Goal: Task Accomplishment & Management: Complete application form

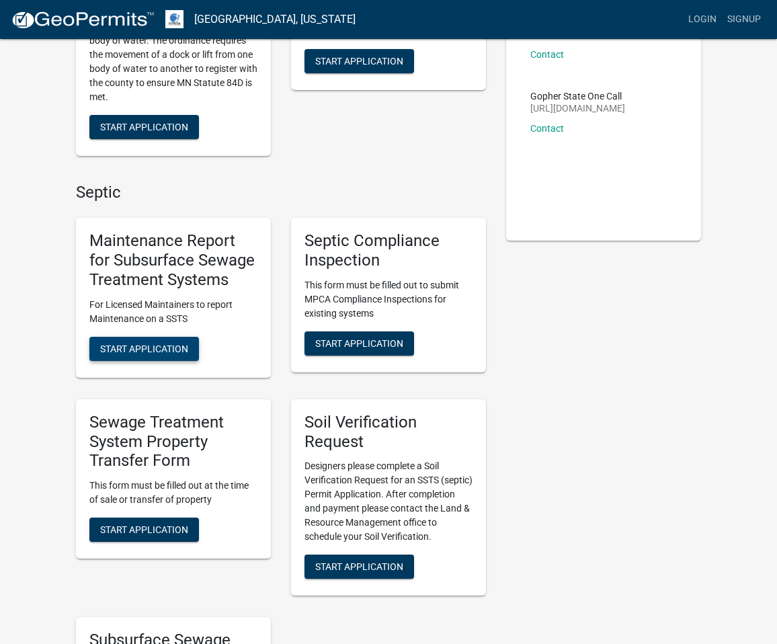
scroll to position [214, 0]
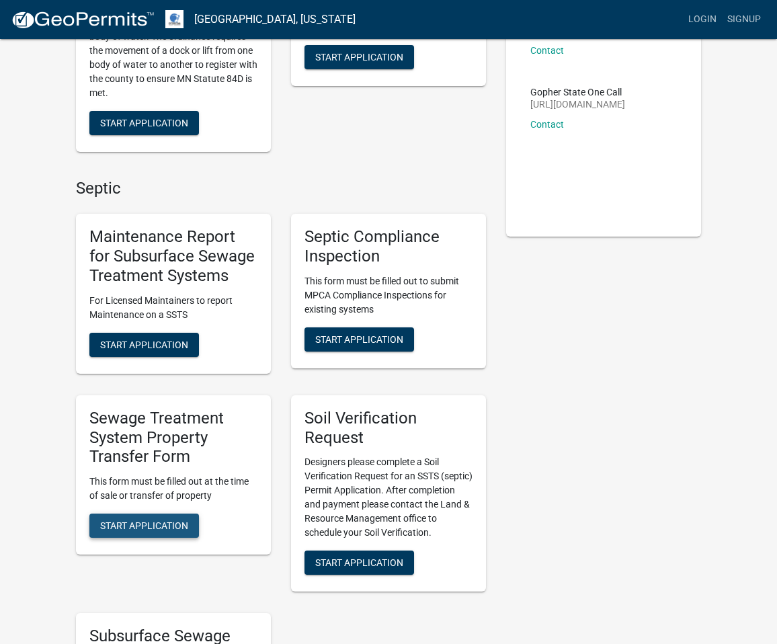
click at [166, 524] on span "Start Application" at bounding box center [144, 525] width 88 height 11
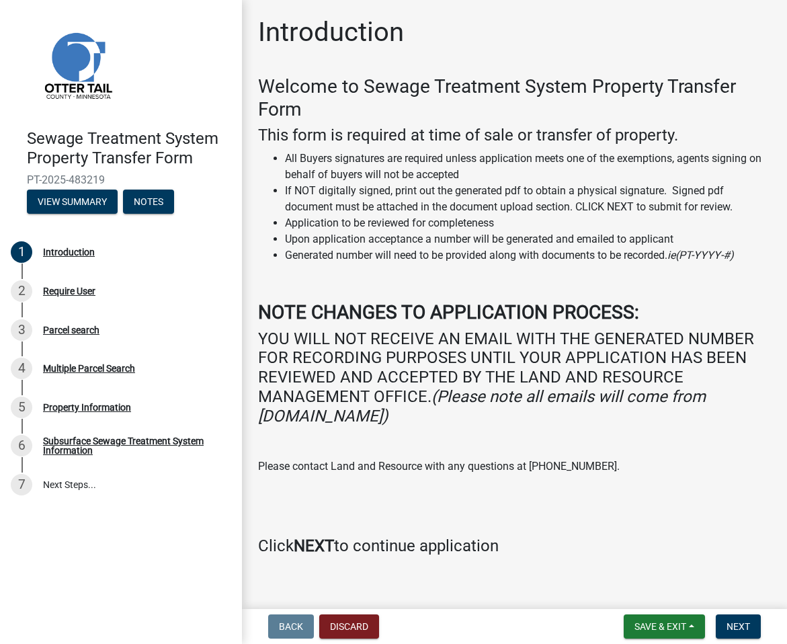
scroll to position [15, 0]
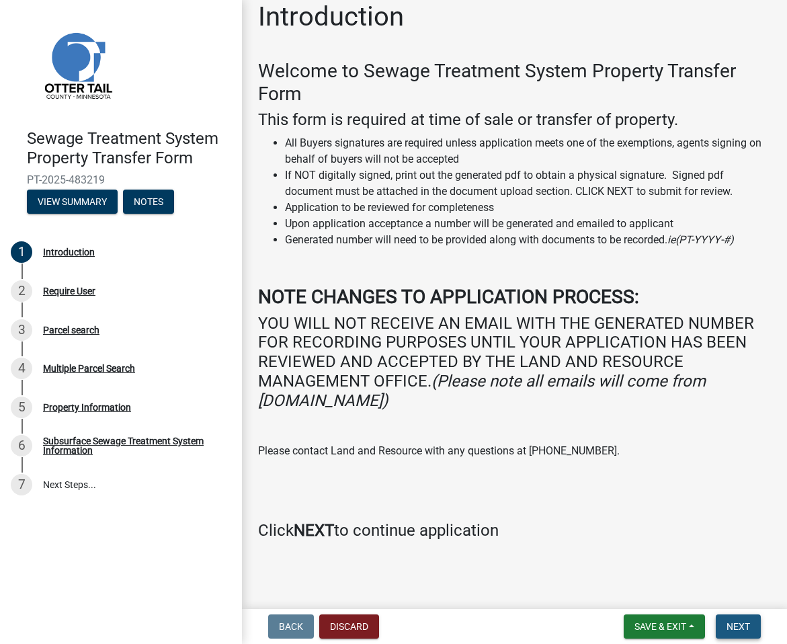
click at [727, 623] on span "Next" at bounding box center [738, 626] width 24 height 11
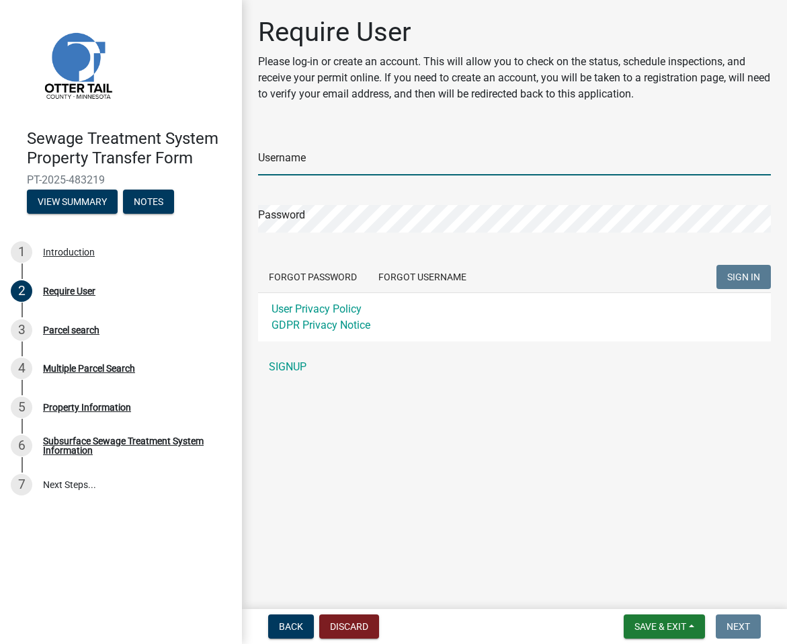
click at [357, 154] on input "Username" at bounding box center [514, 162] width 513 height 28
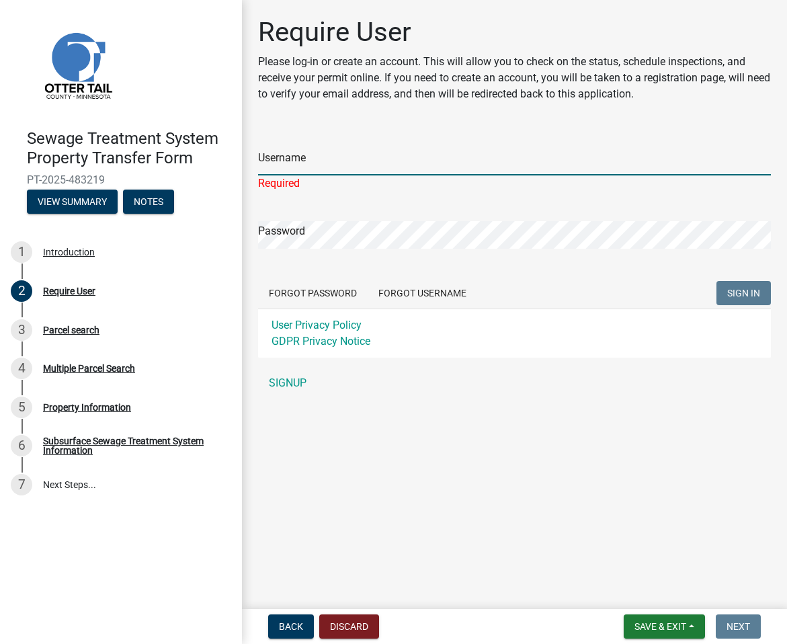
type input "[EMAIL_ADDRESS][PERSON_NAME][DOMAIN_NAME]"
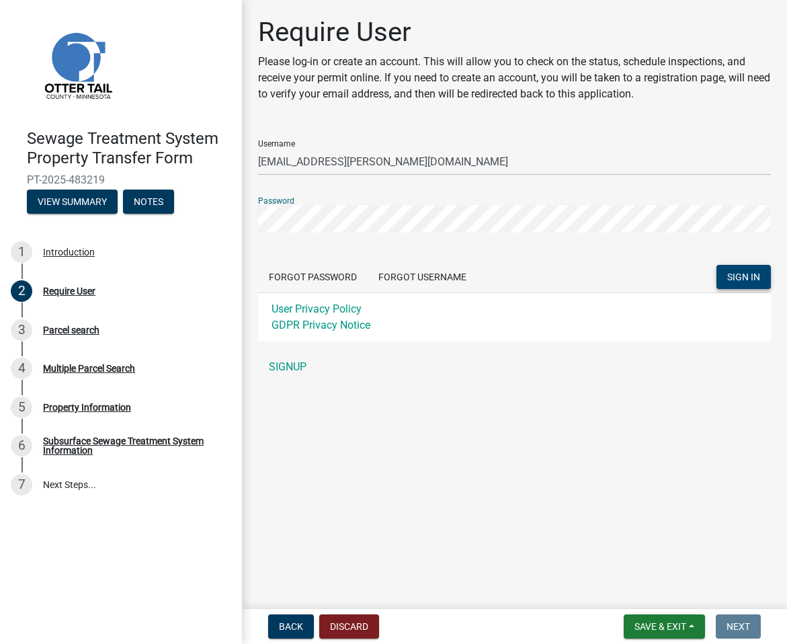
click at [727, 269] on button "SIGN IN" at bounding box center [743, 277] width 54 height 24
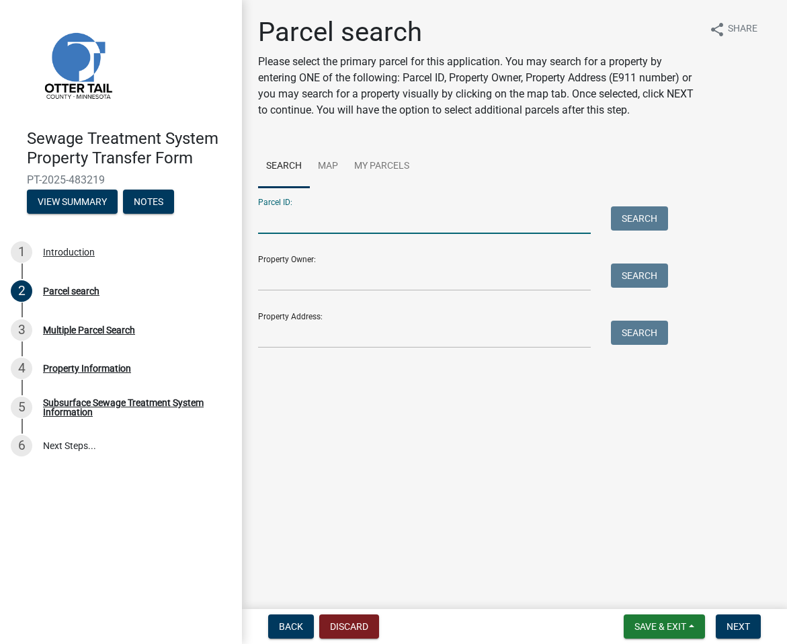
click at [348, 222] on input "Parcel ID:" at bounding box center [424, 220] width 333 height 28
click at [511, 282] on input "Property Owner:" at bounding box center [424, 277] width 333 height 28
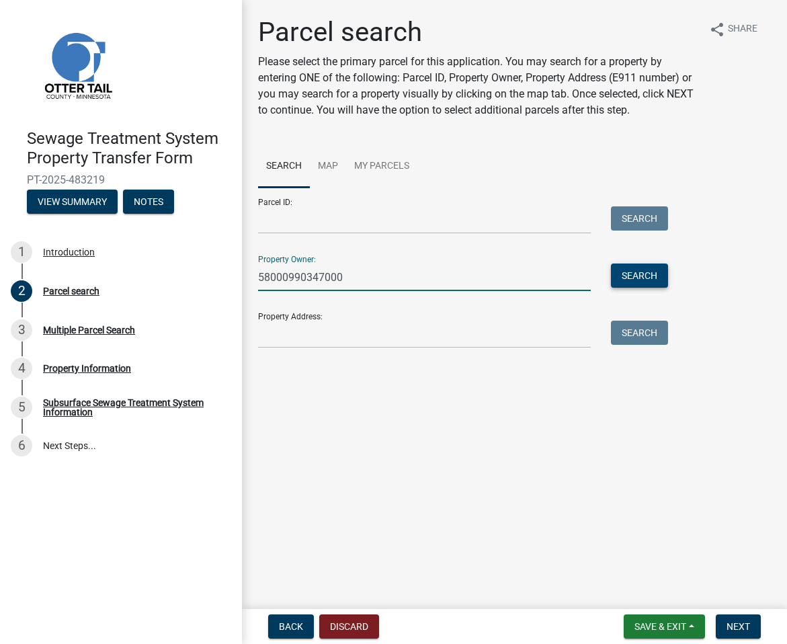
type input "58000990347000"
click at [626, 277] on button "Search" at bounding box center [639, 275] width 57 height 24
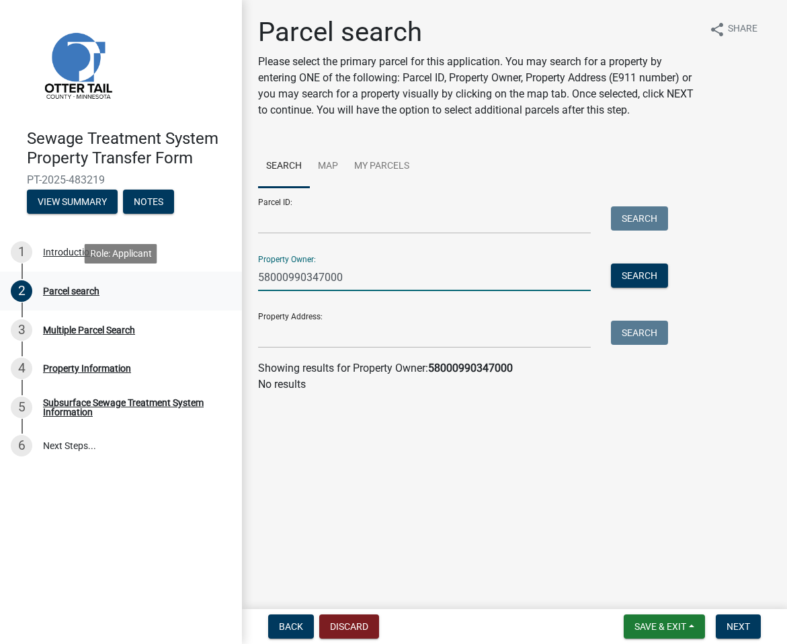
drag, startPoint x: 351, startPoint y: 276, endPoint x: 208, endPoint y: 275, distance: 143.1
click at [208, 275] on div "Sewage Treatment System Property Transfer Form PT-2025-483219 View Summary Note…" at bounding box center [393, 322] width 787 height 644
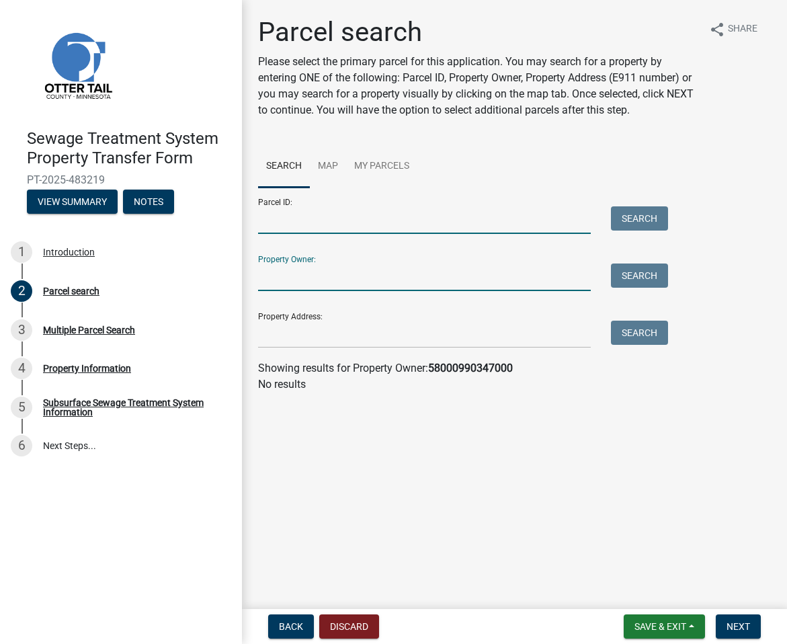
click at [412, 216] on input "Parcel ID:" at bounding box center [424, 220] width 333 height 28
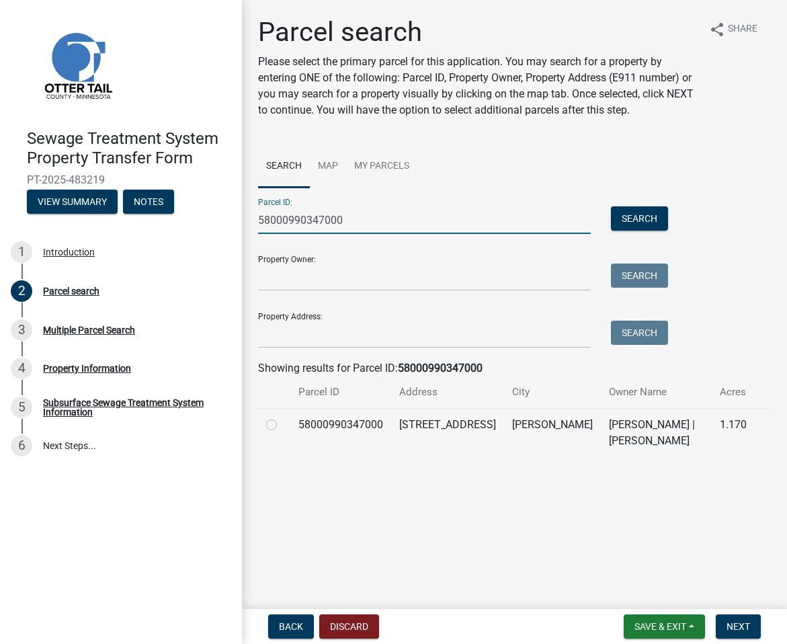
type input "58000990347000"
click at [282, 416] on label at bounding box center [282, 416] width 0 height 0
click at [282, 420] on input "radio" at bounding box center [286, 420] width 9 height 9
radio input "true"
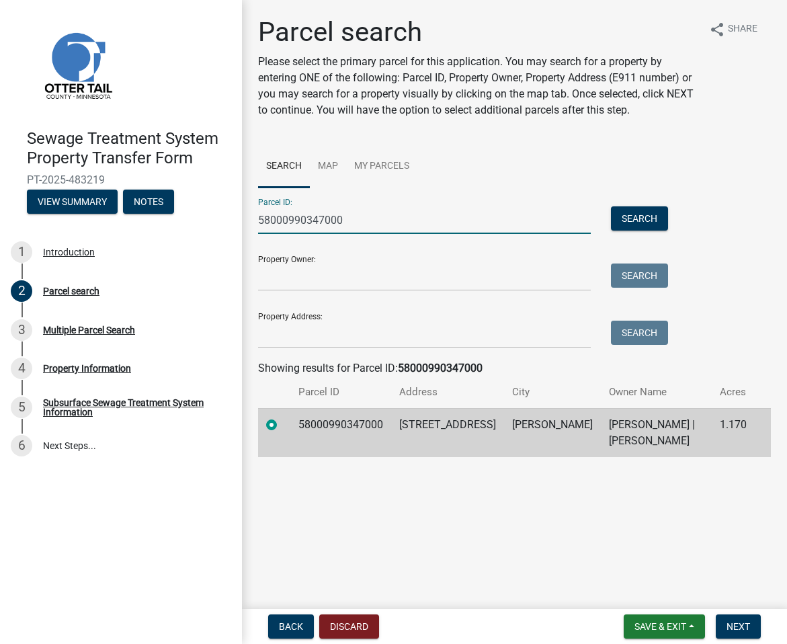
drag, startPoint x: 365, startPoint y: 217, endPoint x: 243, endPoint y: 213, distance: 122.3
click at [243, 214] on div "Parcel search Please select the primary parcel for this application. You may se…" at bounding box center [514, 242] width 545 height 453
type input "58000990548000"
click at [648, 216] on button "Search" at bounding box center [639, 218] width 57 height 24
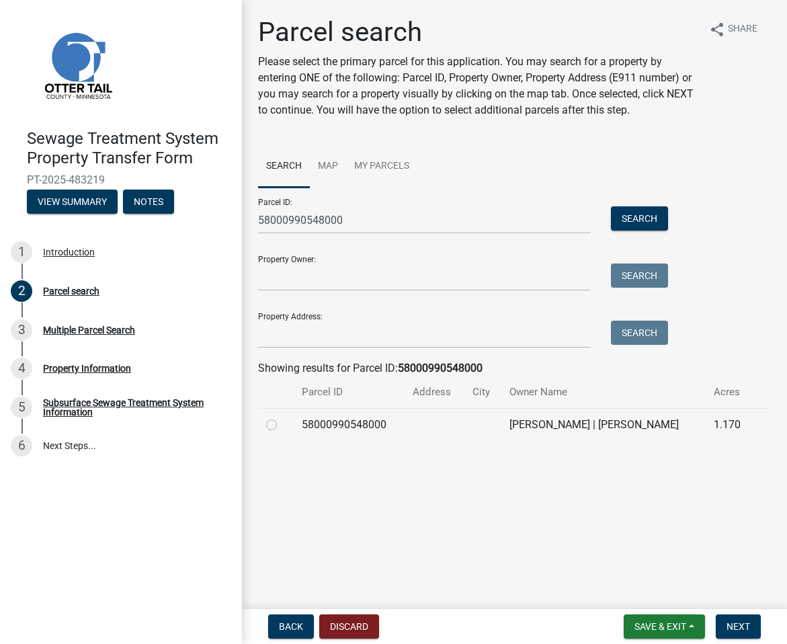
click at [282, 416] on label at bounding box center [282, 416] width 0 height 0
click at [282, 418] on input "radio" at bounding box center [286, 420] width 9 height 9
radio input "true"
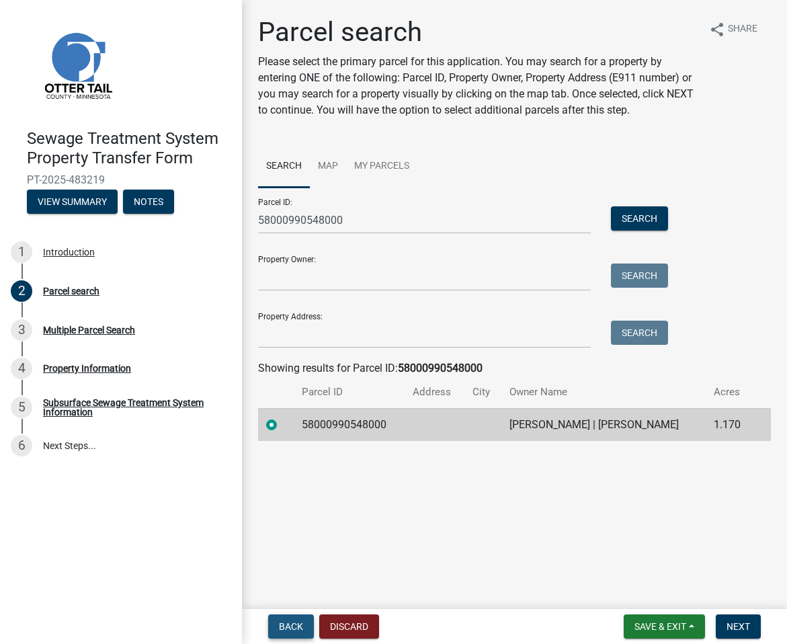
click at [302, 625] on span "Back" at bounding box center [291, 626] width 24 height 11
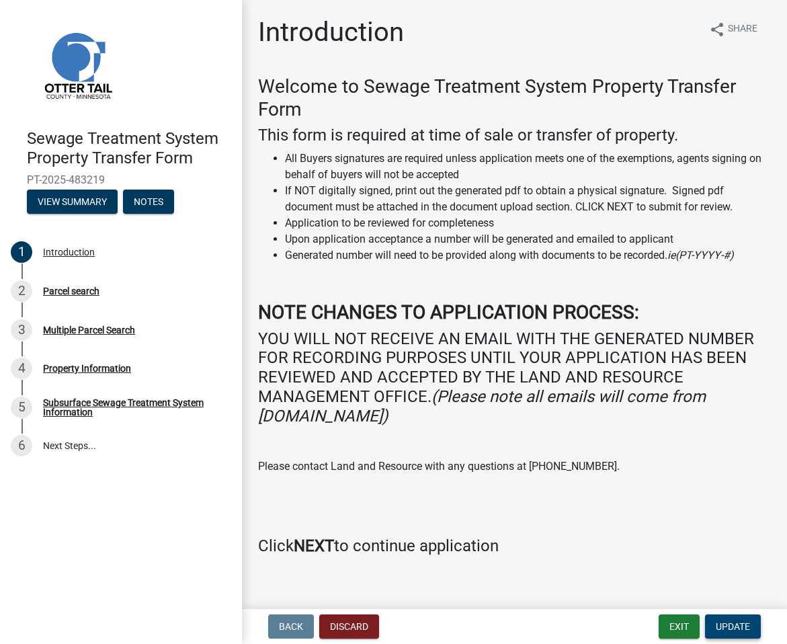
click at [749, 619] on button "Update" at bounding box center [733, 626] width 56 height 24
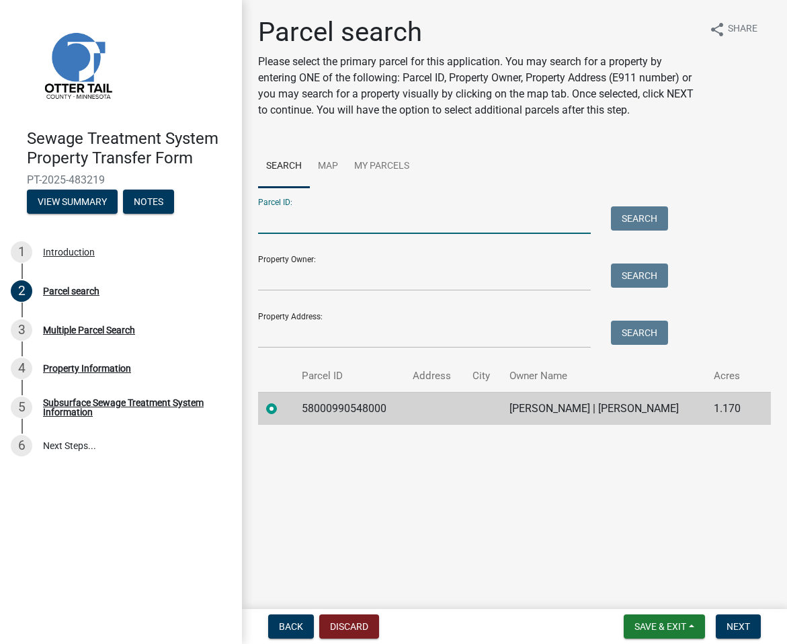
click at [302, 210] on input "Parcel ID:" at bounding box center [424, 220] width 333 height 28
type input "5800099034700"
click at [647, 203] on div "Parcel ID: 5800099034700 Search" at bounding box center [459, 210] width 403 height 46
click at [635, 220] on button "Search" at bounding box center [639, 218] width 57 height 24
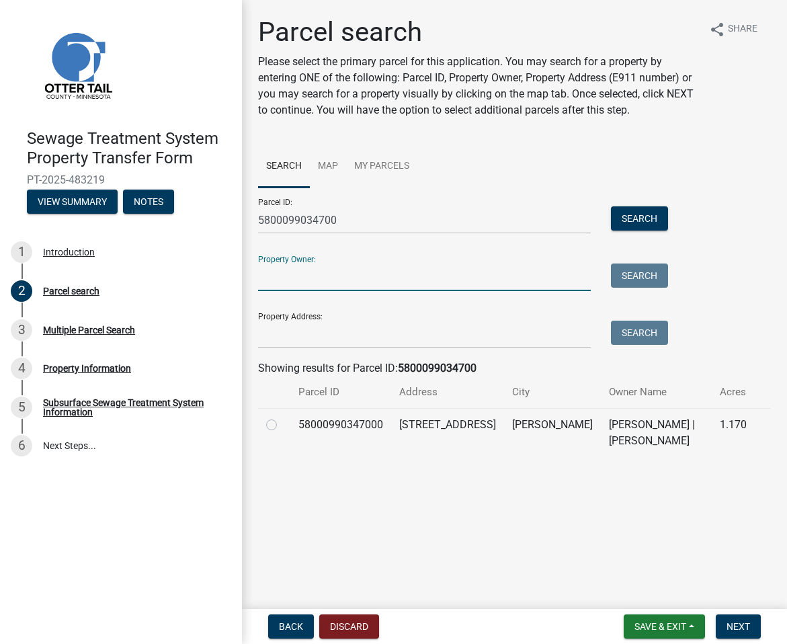
click at [409, 283] on input "Property Owner:" at bounding box center [424, 277] width 333 height 28
drag, startPoint x: 363, startPoint y: 226, endPoint x: 190, endPoint y: 220, distance: 172.7
click at [190, 220] on div "Sewage Treatment System Property Transfer Form PT-2025-483219 View Summary Note…" at bounding box center [393, 322] width 787 height 644
click at [290, 274] on input "Property Owner:" at bounding box center [424, 277] width 333 height 28
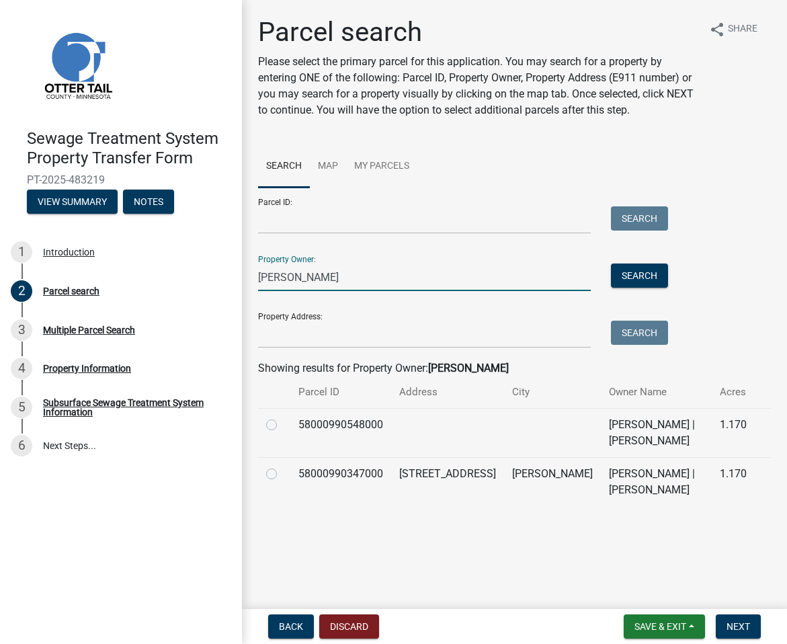
type input "[PERSON_NAME]"
click at [282, 416] on label at bounding box center [282, 416] width 0 height 0
click at [282, 424] on input "radio" at bounding box center [286, 420] width 9 height 9
radio input "true"
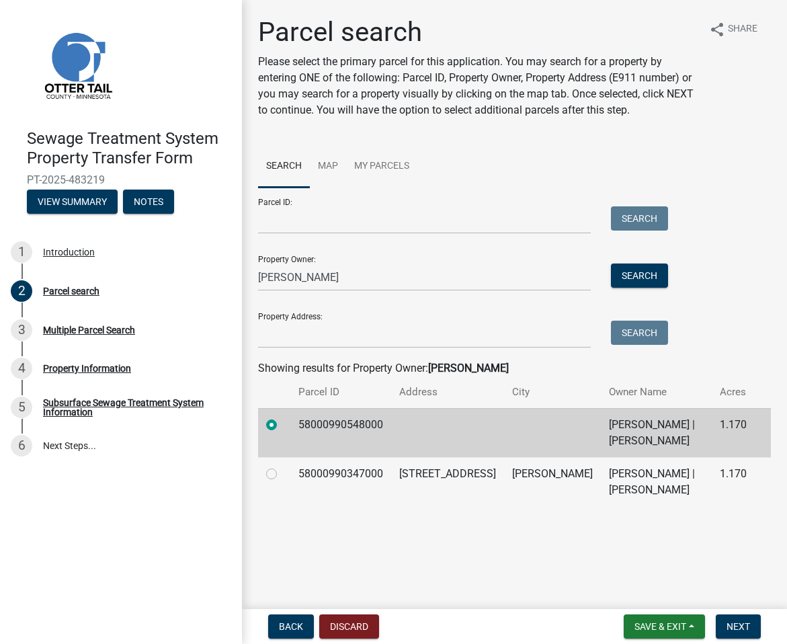
click at [282, 466] on label at bounding box center [282, 466] width 0 height 0
click at [282, 472] on input "radio" at bounding box center [286, 470] width 9 height 9
radio input "true"
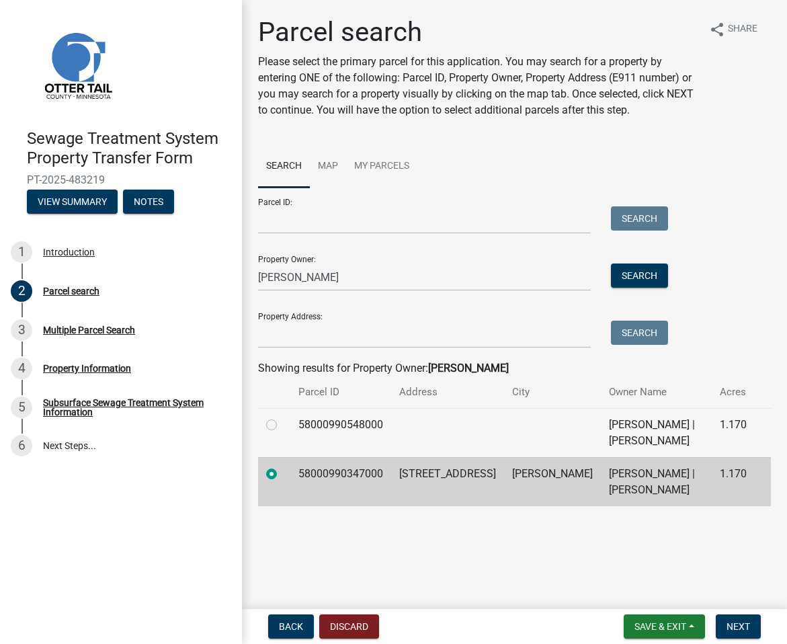
click at [272, 431] on div at bounding box center [274, 424] width 16 height 16
click at [737, 624] on span "Next" at bounding box center [738, 626] width 24 height 11
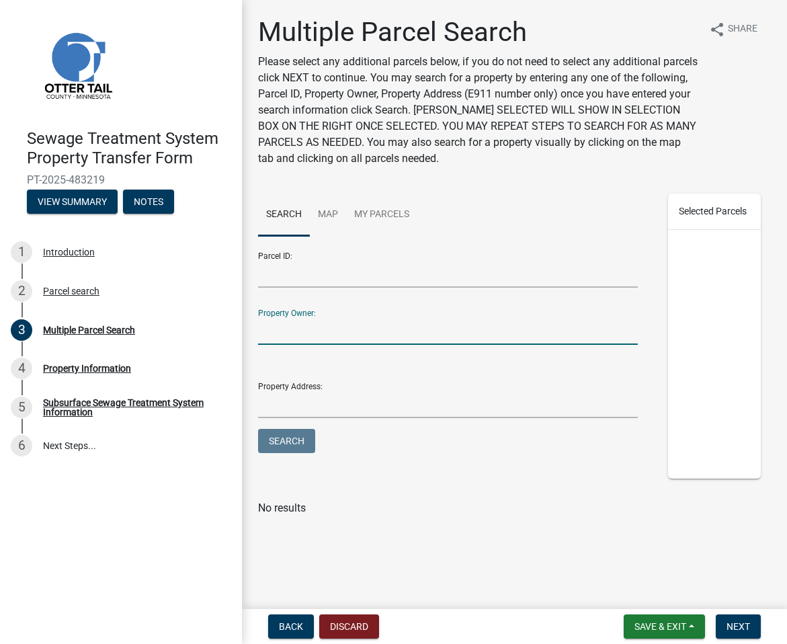
click at [309, 330] on input "Property Owner:" at bounding box center [448, 331] width 380 height 28
type input "Redmann"
click at [258, 429] on button "Search" at bounding box center [286, 441] width 57 height 24
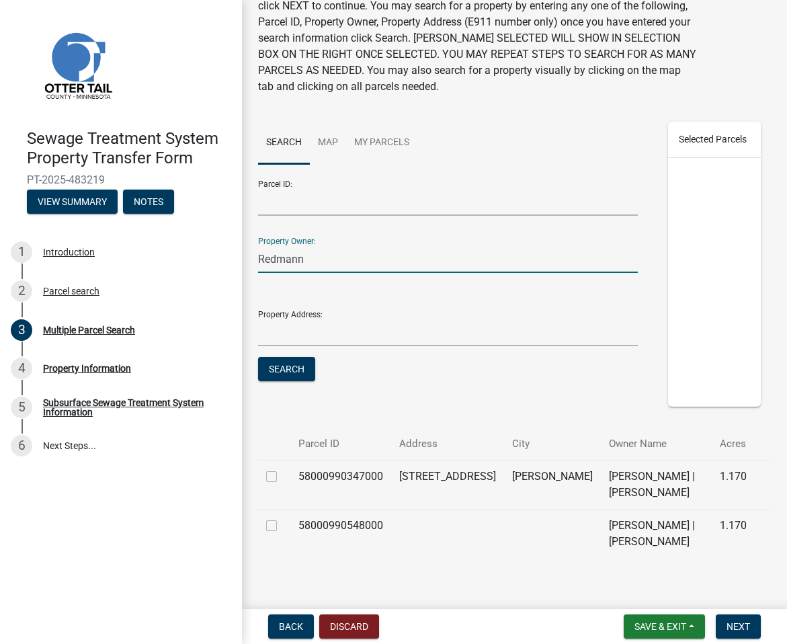
scroll to position [103, 0]
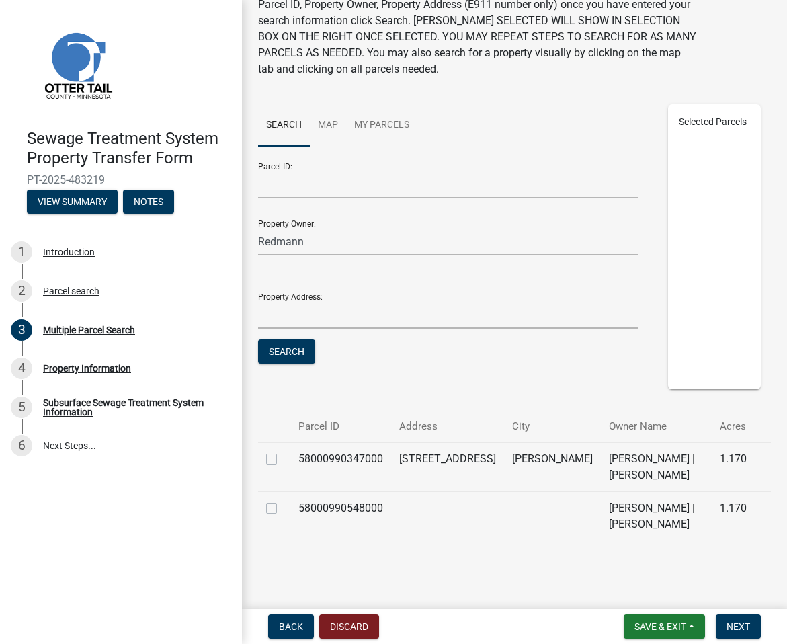
click at [282, 500] on label at bounding box center [282, 500] width 0 height 0
click at [282, 506] on input "checkbox" at bounding box center [286, 504] width 9 height 9
checkbox input "true"
click at [732, 621] on span "Next" at bounding box center [738, 626] width 24 height 11
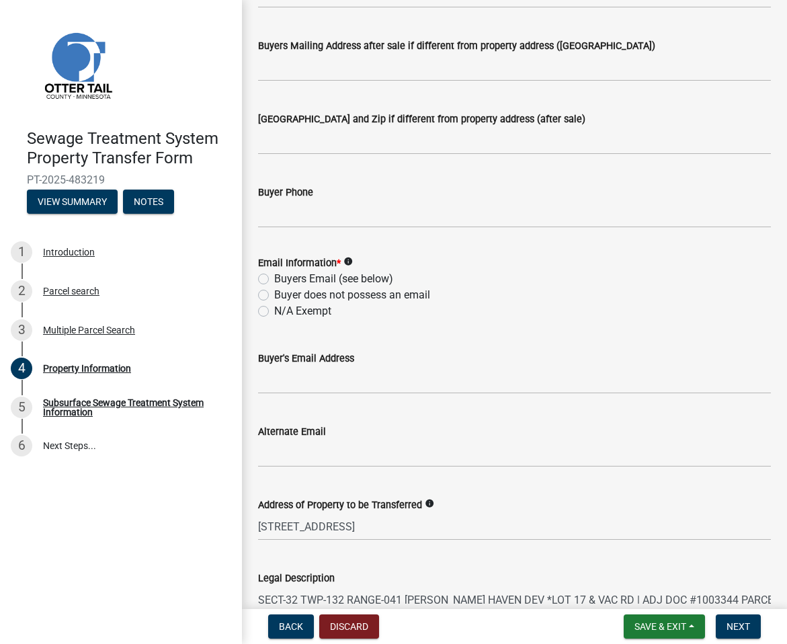
scroll to position [0, 0]
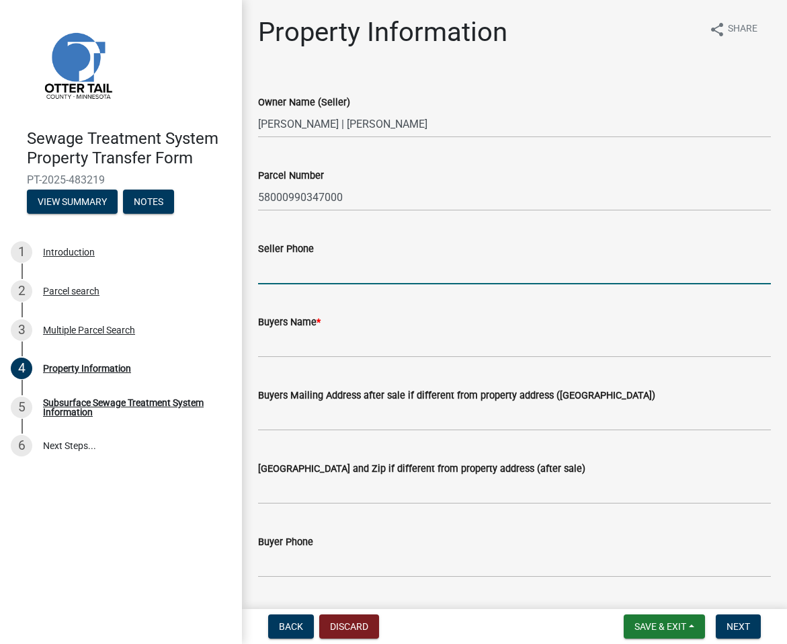
click at [408, 271] on input "Seller Phone" at bounding box center [514, 271] width 513 height 28
click at [259, 266] on input "7013205270" at bounding box center [514, 271] width 513 height 28
click at [279, 273] on input "(7013205270" at bounding box center [514, 271] width 513 height 28
click at [303, 268] on input "[PHONE_NUMBER]" at bounding box center [514, 271] width 513 height 28
type input "[PHONE_NUMBER]"
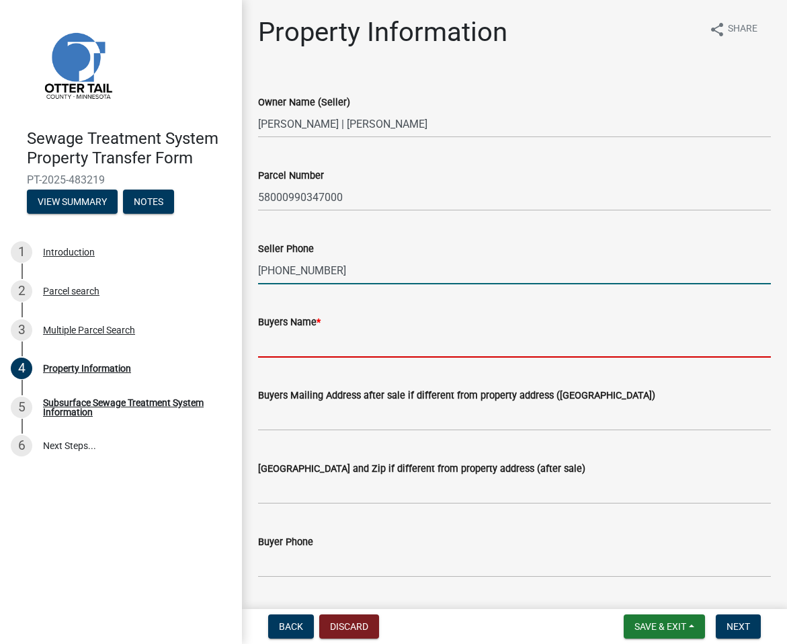
click at [380, 343] on input "Buyers Name *" at bounding box center [514, 344] width 513 height 28
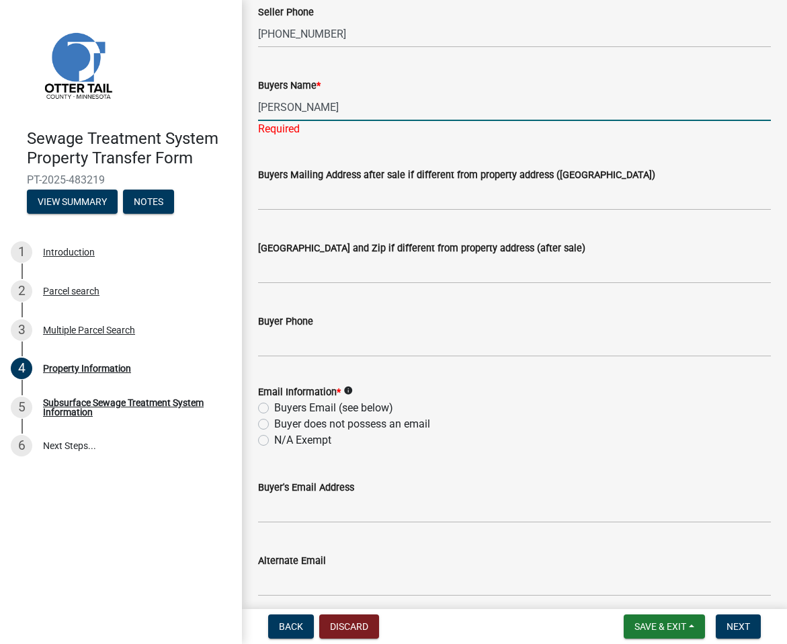
scroll to position [105, 0]
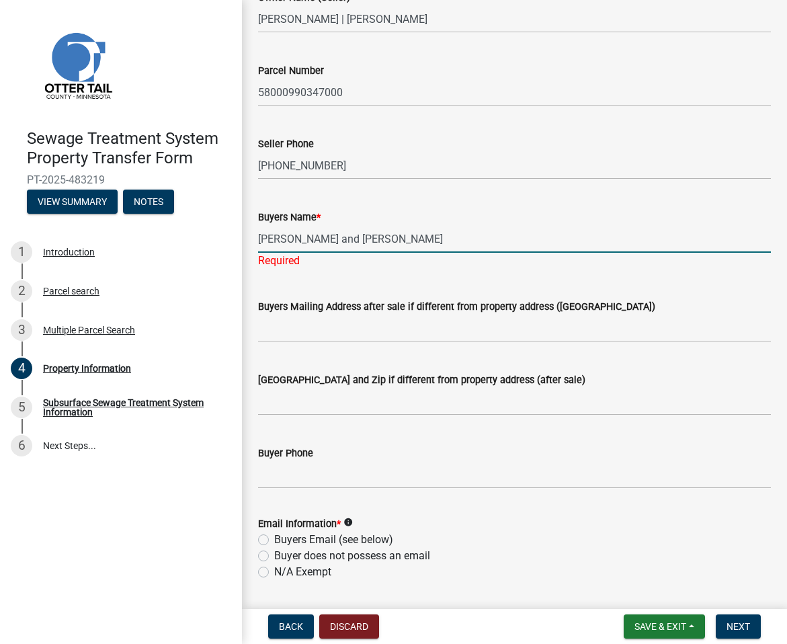
type input "[PERSON_NAME] and [PERSON_NAME]"
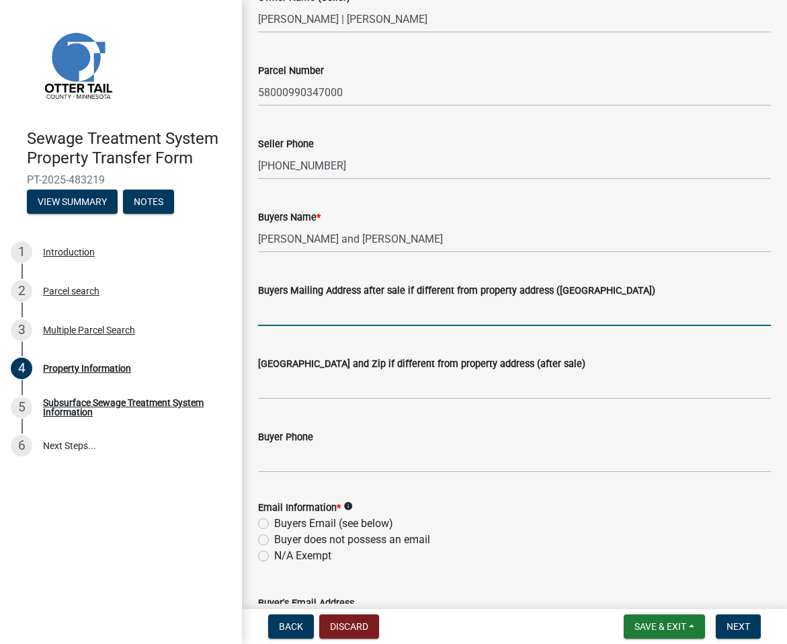
click at [343, 326] on wm-data-entity-input "Buyers Mailing Address after sale if different from property address ([GEOGRAPH…" at bounding box center [514, 299] width 513 height 73
type input "[STREET_ADDRESS] S, [PERSON_NAME], ND 58104"
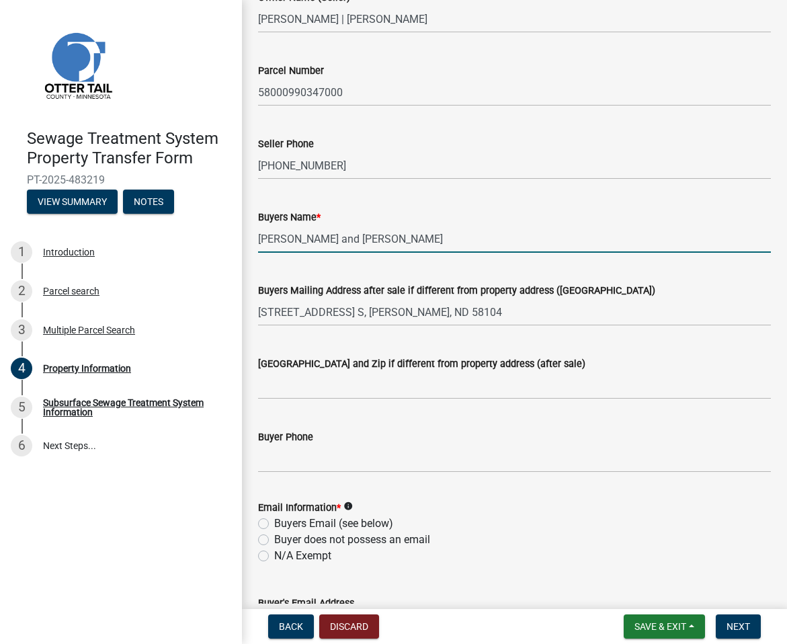
click at [333, 240] on input "[PERSON_NAME] and [PERSON_NAME]" at bounding box center [514, 239] width 513 height 28
drag, startPoint x: 343, startPoint y: 234, endPoint x: 517, endPoint y: 237, distance: 173.3
click at [517, 237] on input "[PERSON_NAME] and [PERSON_NAME]" at bounding box center [514, 239] width 513 height 28
drag, startPoint x: 502, startPoint y: 246, endPoint x: 345, endPoint y: 236, distance: 157.5
click at [345, 236] on input "[PERSON_NAME] and [PERSON_NAME]" at bounding box center [514, 239] width 513 height 28
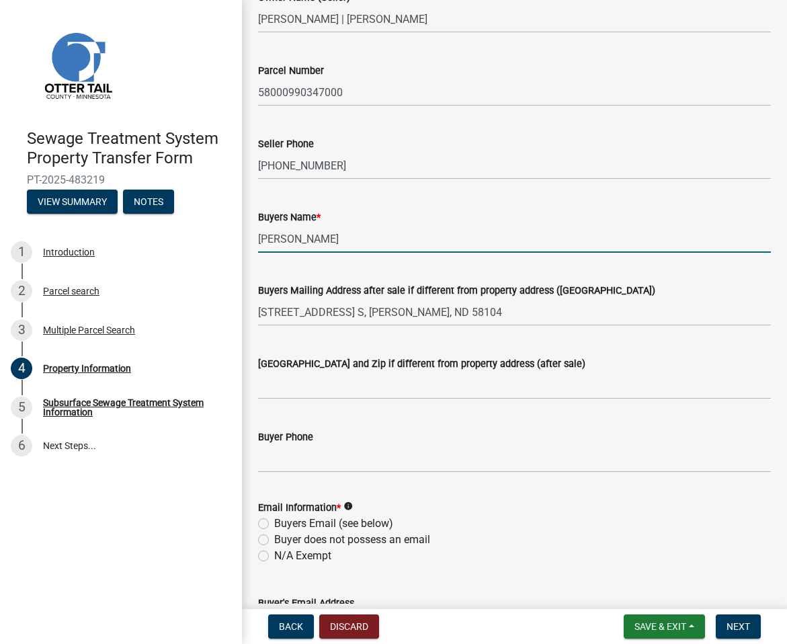
type input "[PERSON_NAME]"
click at [356, 384] on input "[GEOGRAPHIC_DATA] and Zip if different from property address (after sale)" at bounding box center [514, 385] width 513 height 28
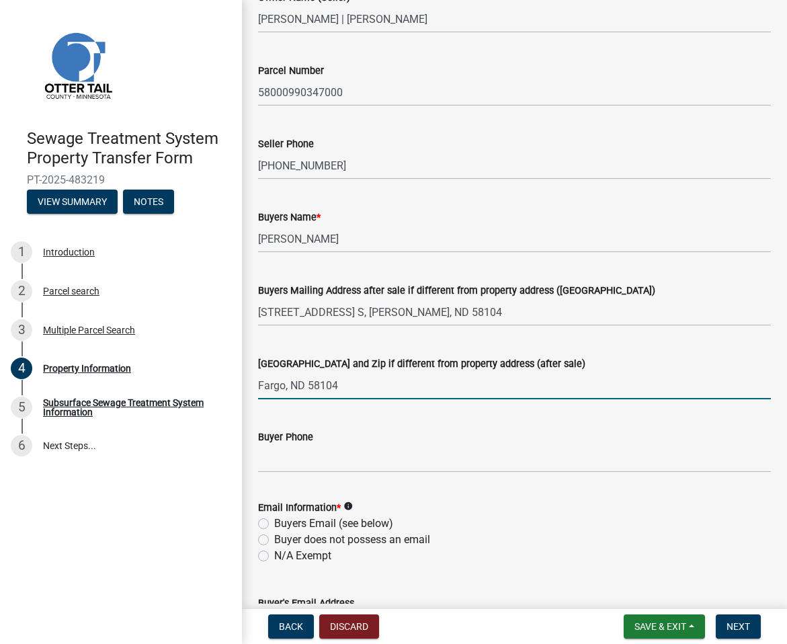
type input "Fargo, ND 58104"
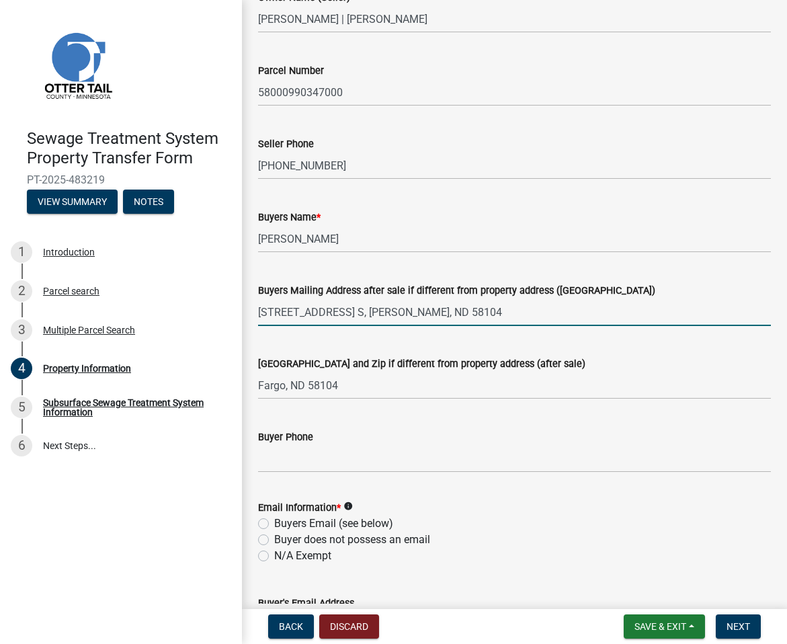
drag, startPoint x: 501, startPoint y: 312, endPoint x: 363, endPoint y: 315, distance: 137.7
click at [363, 315] on input "[STREET_ADDRESS] S, [PERSON_NAME], ND 58104" at bounding box center [514, 312] width 513 height 28
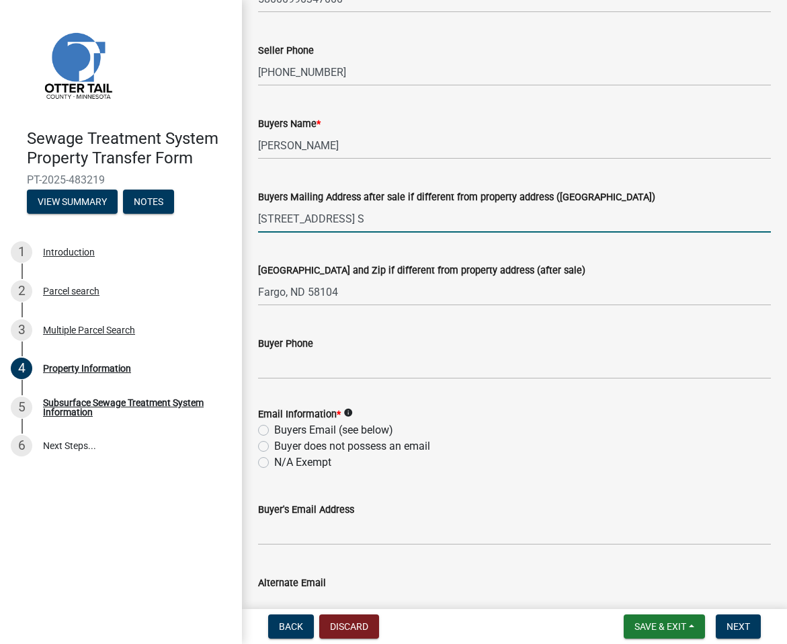
scroll to position [265, 0]
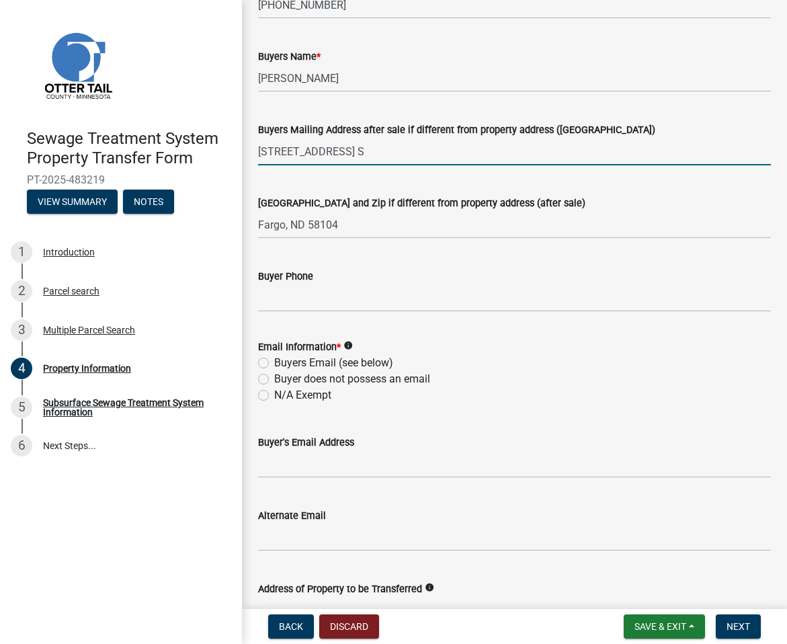
type input "[STREET_ADDRESS] S"
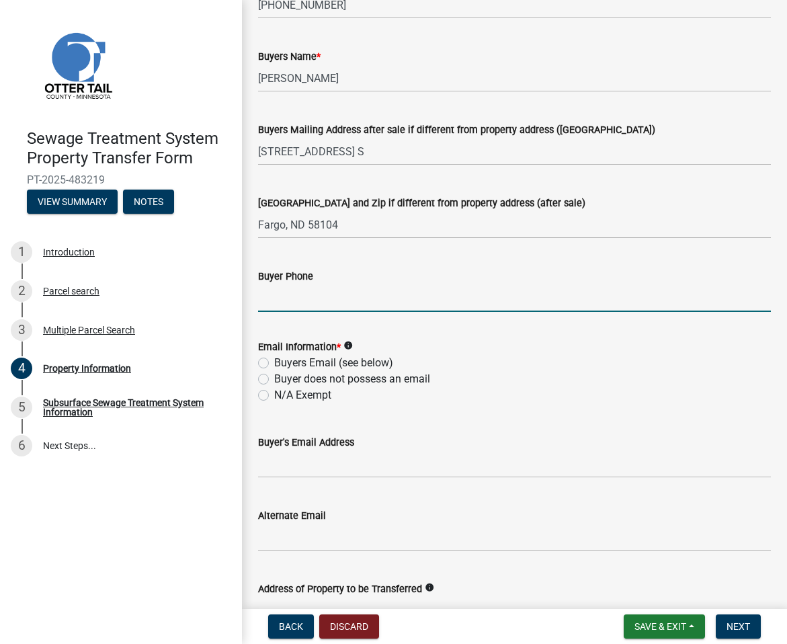
click at [325, 300] on input "Buyer Phone" at bounding box center [514, 298] width 513 height 28
type input "[PHONE_NUMBER]"
click at [268, 371] on div "Buyer does not possess an email" at bounding box center [514, 379] width 513 height 16
click at [274, 361] on label "Buyers Email (see below)" at bounding box center [333, 363] width 119 height 16
click at [274, 361] on input "Buyers Email (see below)" at bounding box center [278, 359] width 9 height 9
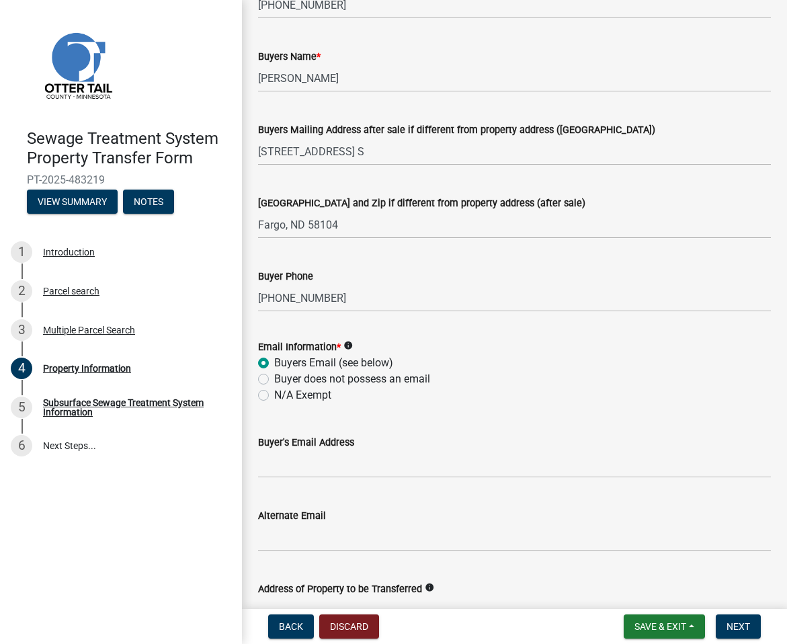
radio input "true"
click at [292, 457] on input "Buyer's Email Address" at bounding box center [514, 464] width 513 height 28
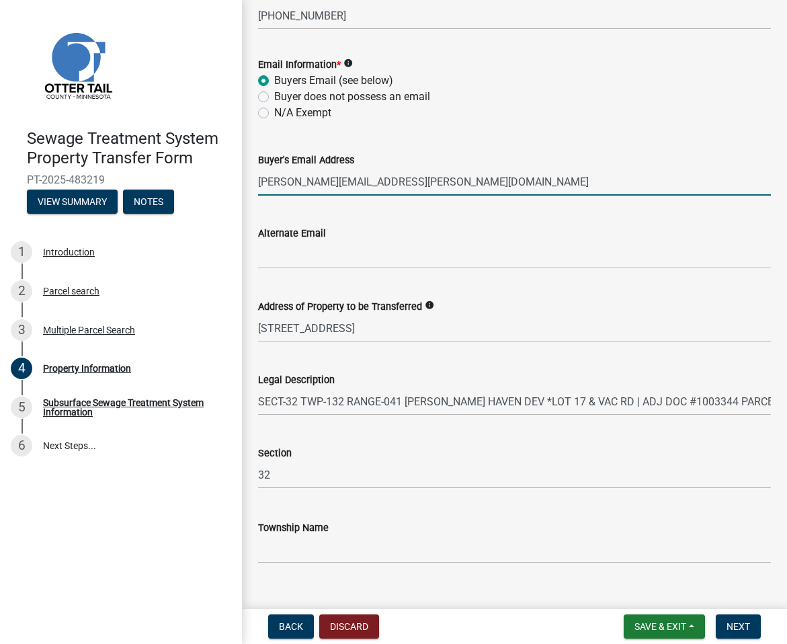
scroll to position [570, 0]
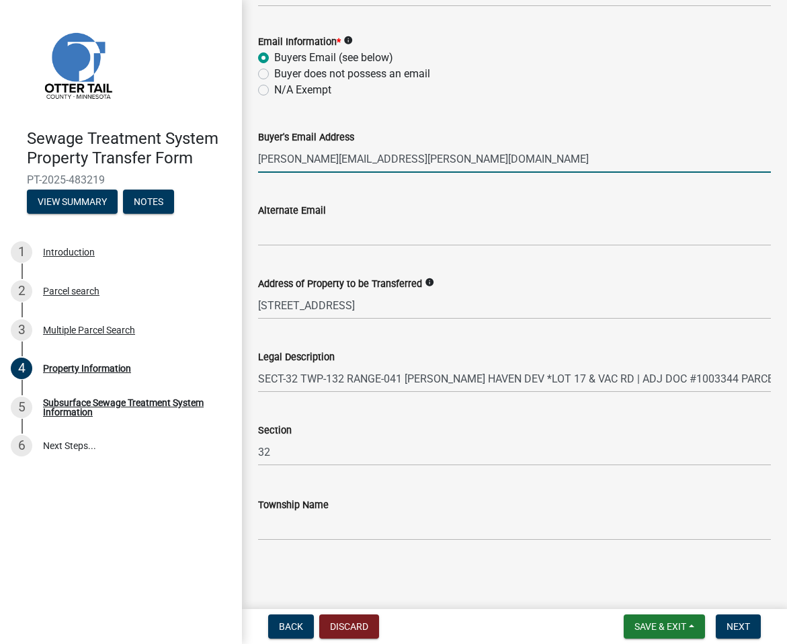
type input "[PERSON_NAME][EMAIL_ADDRESS][PERSON_NAME][DOMAIN_NAME]"
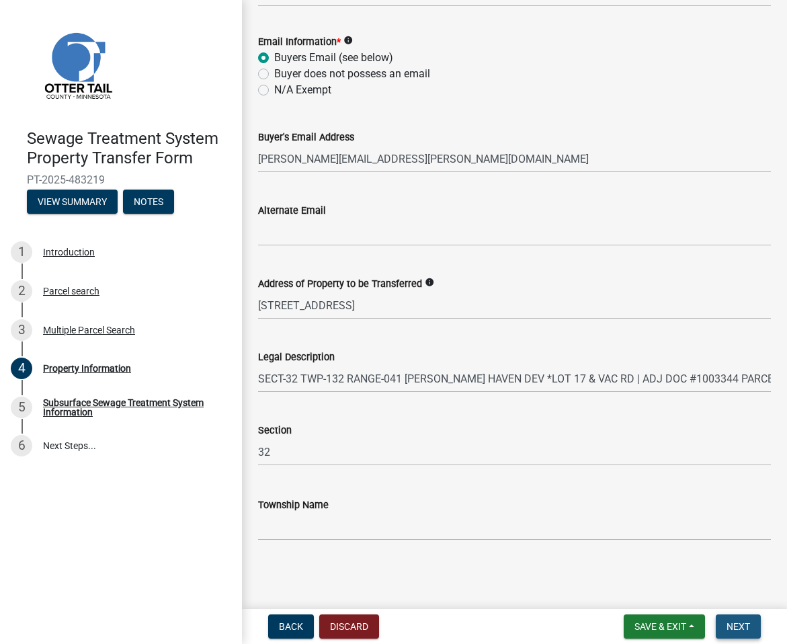
click at [736, 629] on span "Next" at bounding box center [738, 626] width 24 height 11
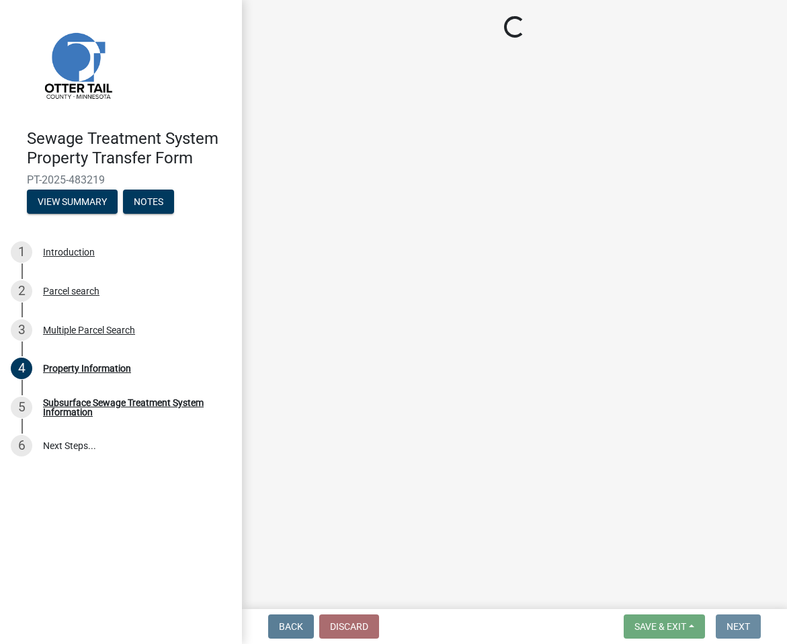
scroll to position [0, 0]
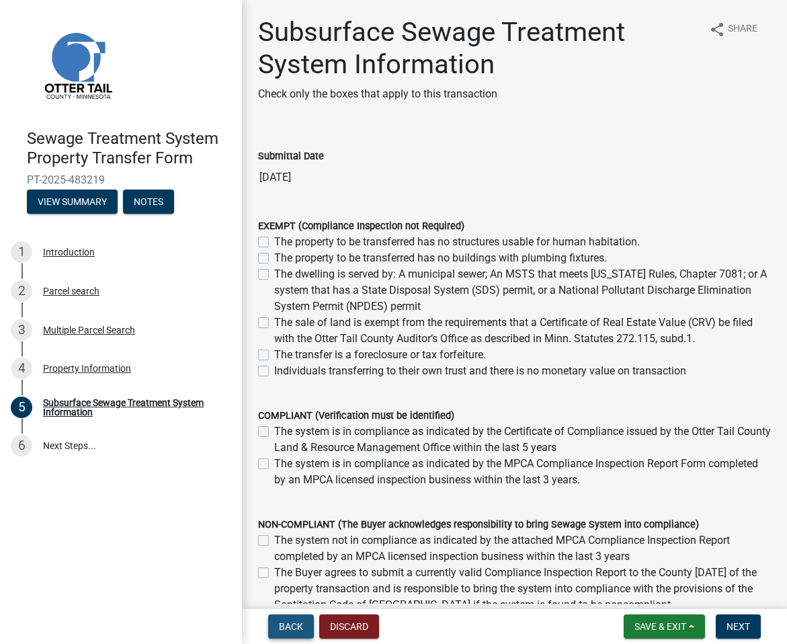
click at [287, 632] on button "Back" at bounding box center [291, 626] width 46 height 24
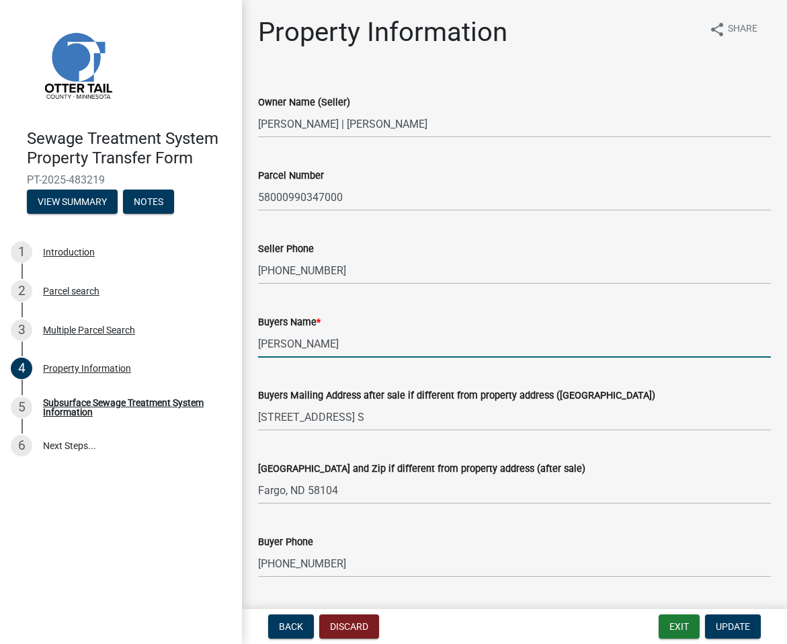
click at [453, 345] on input "[PERSON_NAME]" at bounding box center [514, 344] width 513 height 28
type input "[PERSON_NAME] and [PERSON_NAME]"
click at [564, 416] on input "[STREET_ADDRESS] S" at bounding box center [514, 417] width 513 height 28
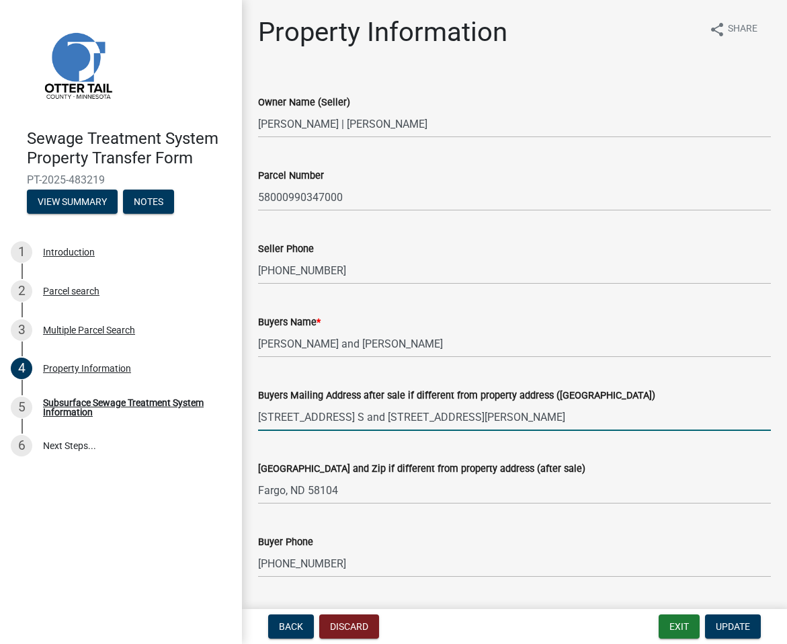
type input "[STREET_ADDRESS] S and [STREET_ADDRESS][PERSON_NAME]"
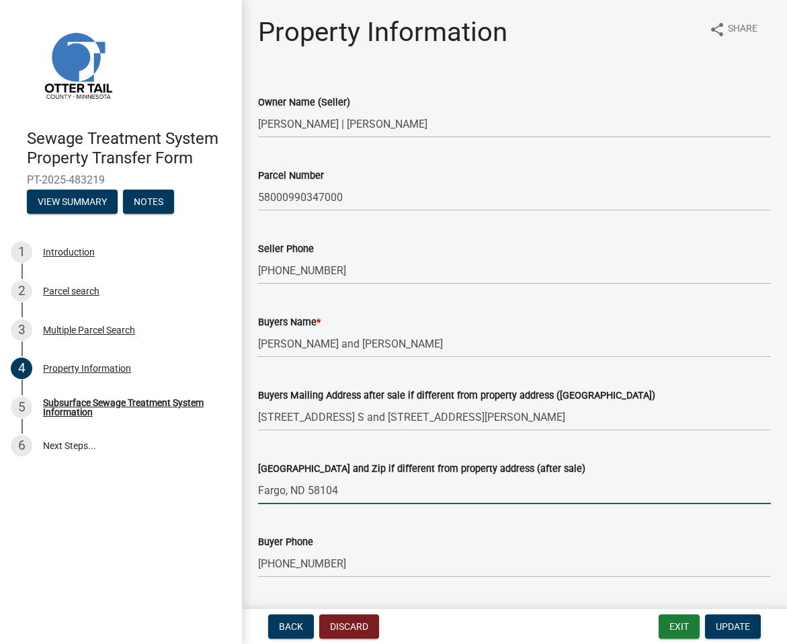
click at [373, 493] on input "Fargo, ND 58104" at bounding box center [514, 490] width 513 height 28
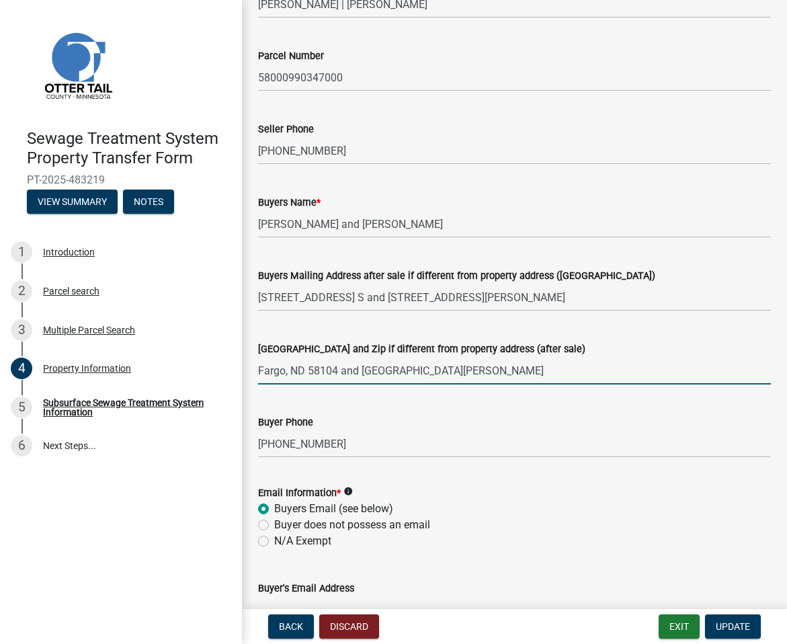
type input "Fargo, ND 58104 and [GEOGRAPHIC_DATA][PERSON_NAME]"
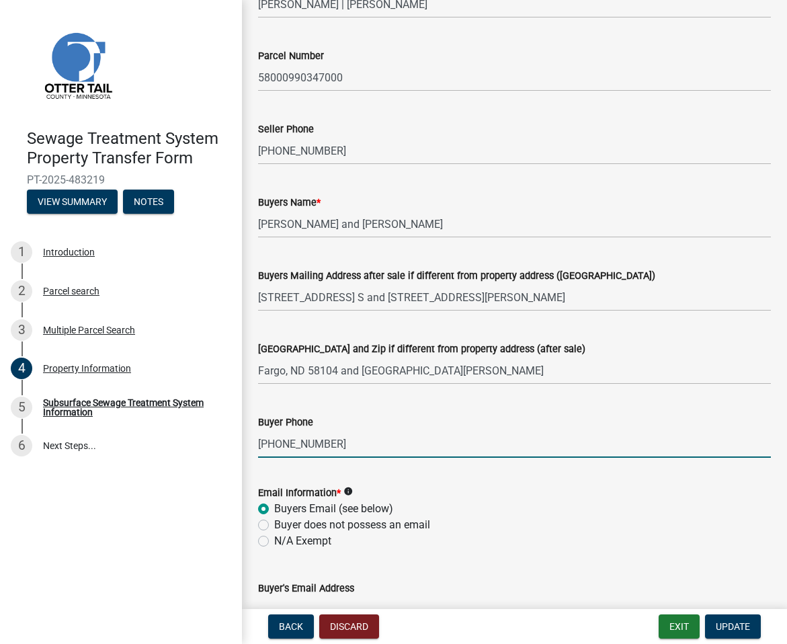
click at [384, 446] on input "[PHONE_NUMBER]" at bounding box center [514, 444] width 513 height 28
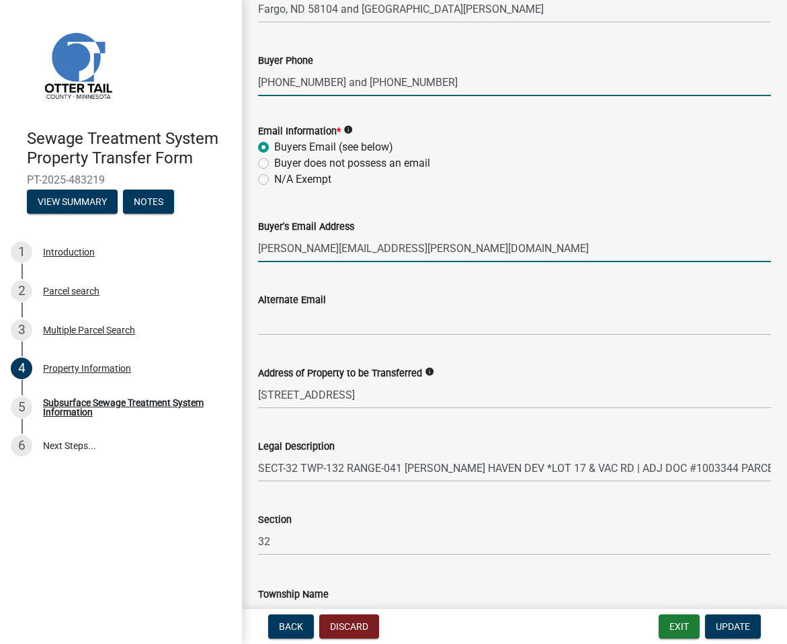
click at [459, 251] on input "[PERSON_NAME][EMAIL_ADDRESS][PERSON_NAME][DOMAIN_NAME]" at bounding box center [514, 248] width 513 height 28
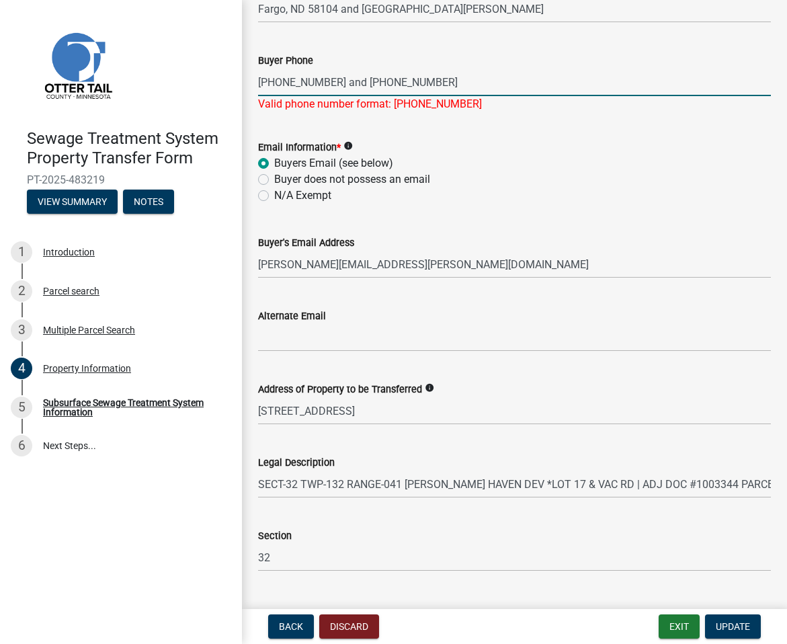
drag, startPoint x: 395, startPoint y: 84, endPoint x: 382, endPoint y: 81, distance: 13.8
click at [390, 81] on input "[PHONE_NUMBER] and [PHONE_NUMBER]" at bounding box center [514, 83] width 513 height 28
click at [491, 87] on input "[PHONE_NUMBER] and [PHONE_NUMBER]" at bounding box center [514, 83] width 513 height 28
drag, startPoint x: 442, startPoint y: 79, endPoint x: 333, endPoint y: 77, distance: 108.9
click at [333, 77] on input "[PHONE_NUMBER] and [PHONE_NUMBER]" at bounding box center [514, 83] width 513 height 28
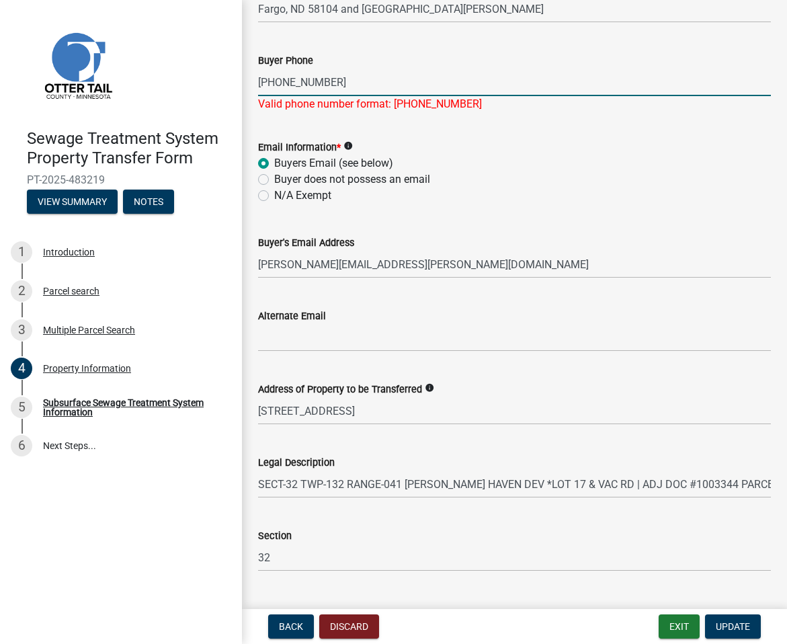
type input "[PHONE_NUMBER]"
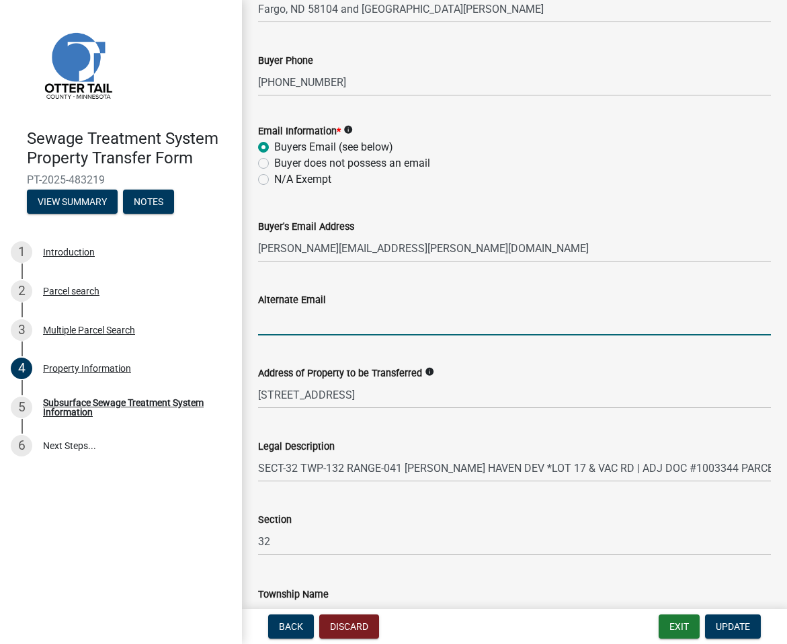
click at [417, 332] on input "Alternate Email" at bounding box center [514, 322] width 513 height 28
type input "s"
type input "[EMAIL_ADDRESS][DOMAIN_NAME]"
click at [729, 627] on span "Update" at bounding box center [732, 626] width 34 height 11
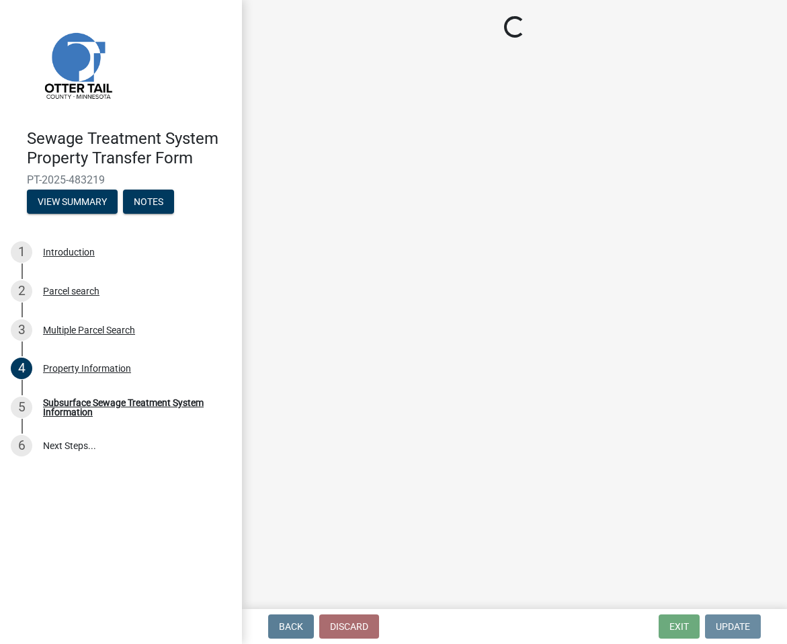
scroll to position [0, 0]
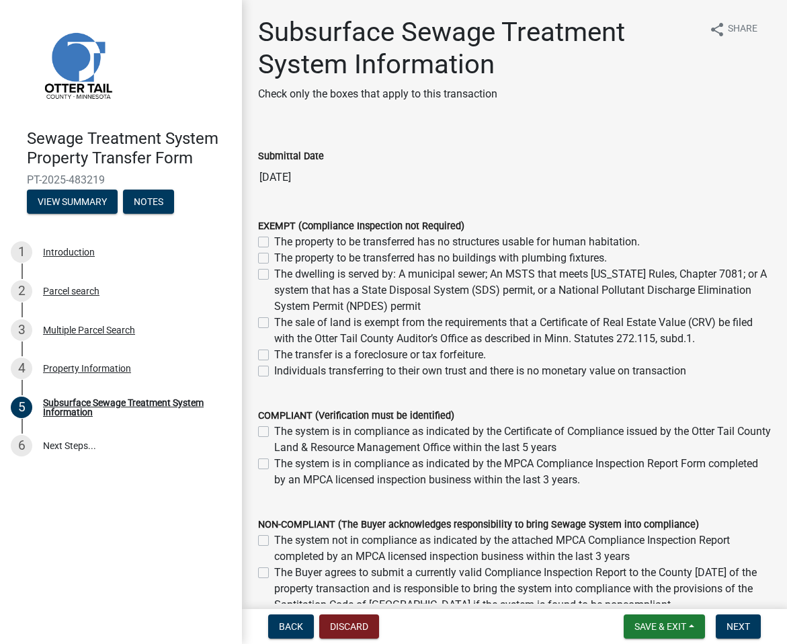
click at [274, 327] on label "The sale of land is exempt from the requirements that a Certificate of Real Est…" at bounding box center [522, 330] width 496 height 32
click at [274, 323] on input "The sale of land is exempt from the requirements that a Certificate of Real Est…" at bounding box center [278, 318] width 9 height 9
checkbox input "true"
checkbox input "false"
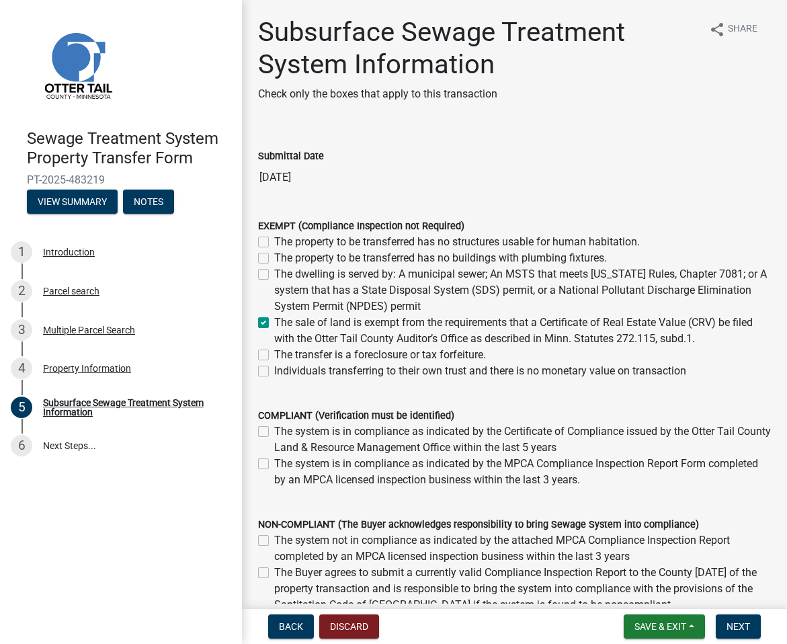
checkbox input "false"
checkbox input "true"
checkbox input "false"
click at [274, 323] on label "The sale of land is exempt from the requirements that a Certificate of Real Est…" at bounding box center [522, 330] width 496 height 32
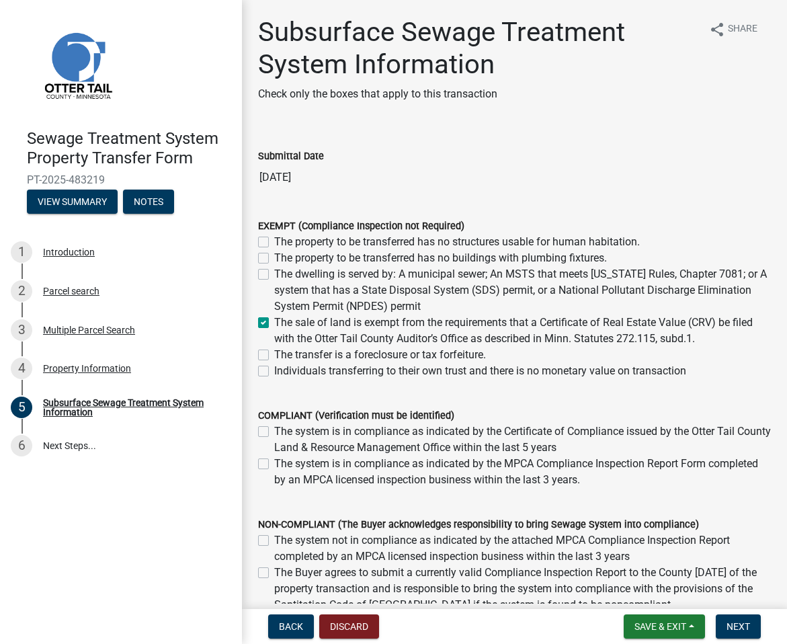
click at [274, 323] on input "The sale of land is exempt from the requirements that a Certificate of Real Est…" at bounding box center [278, 318] width 9 height 9
checkbox input "false"
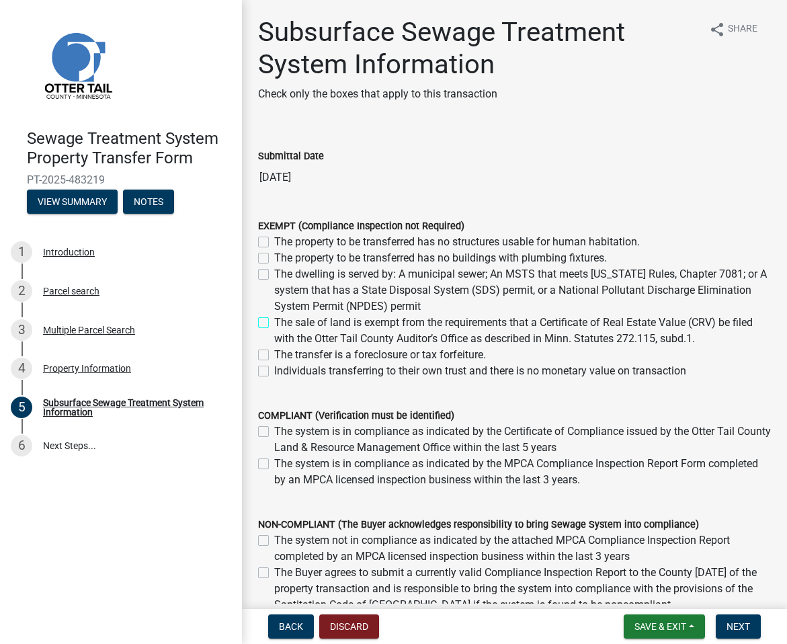
checkbox input "false"
click at [274, 320] on label "The sale of land is exempt from the requirements that a Certificate of Real Est…" at bounding box center [522, 330] width 496 height 32
click at [274, 320] on input "The sale of land is exempt from the requirements that a Certificate of Real Est…" at bounding box center [278, 318] width 9 height 9
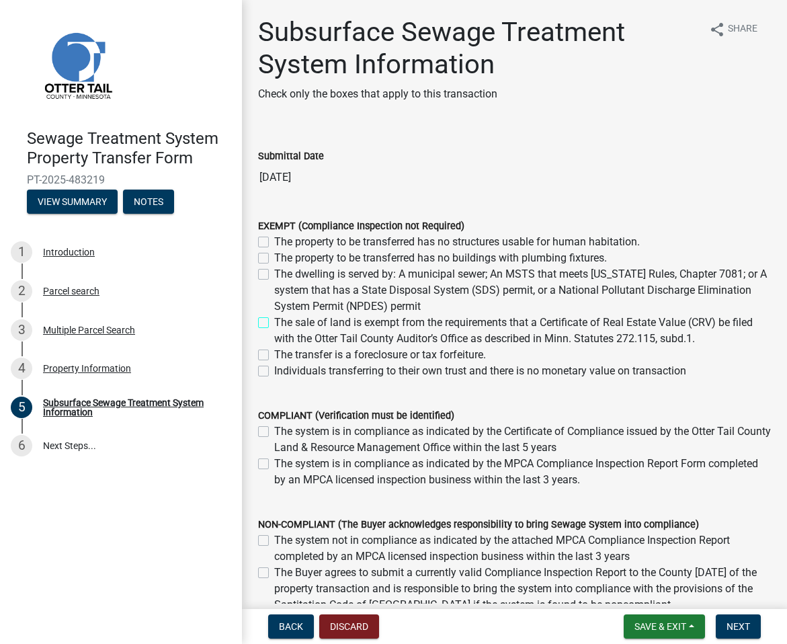
checkbox input "true"
checkbox input "false"
checkbox input "true"
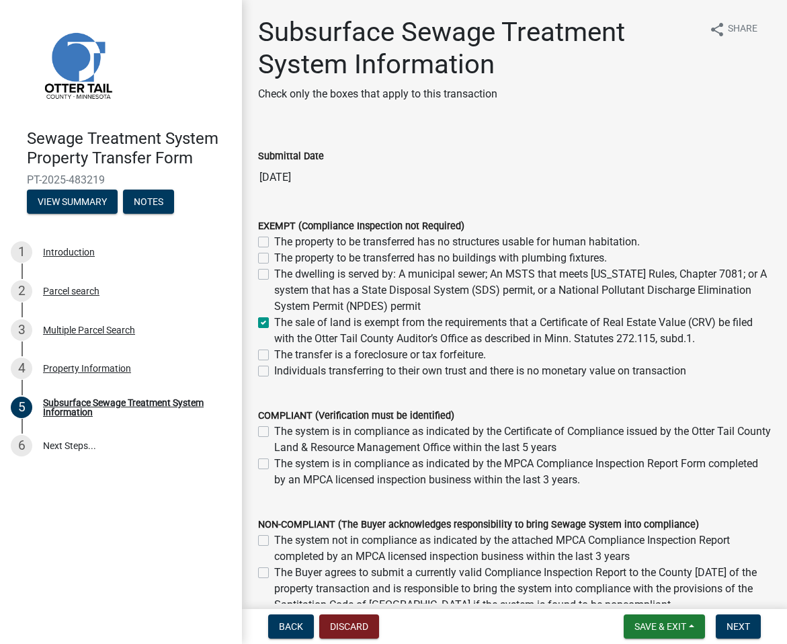
checkbox input "false"
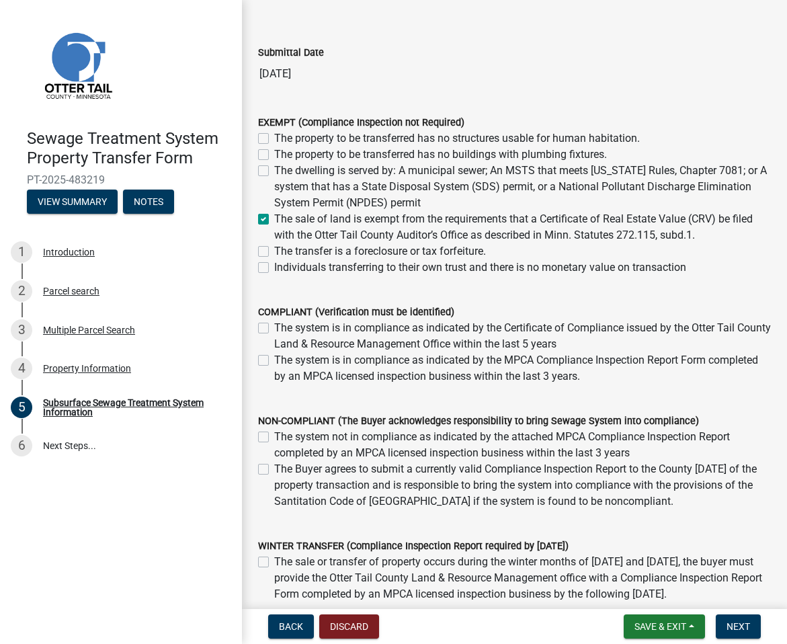
scroll to position [111, 0]
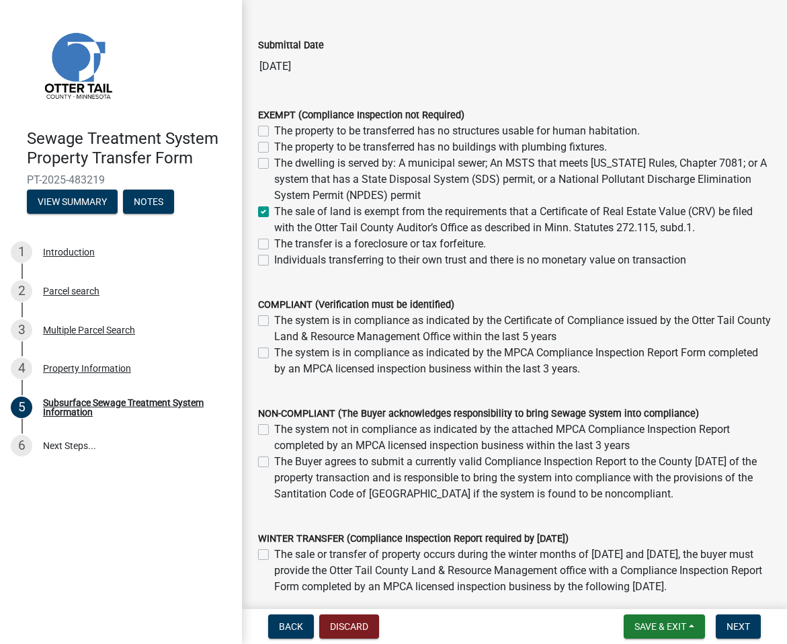
click at [274, 161] on label "The dwelling is served by: A municipal sewer; An MSTS that meets [US_STATE] Rul…" at bounding box center [522, 179] width 496 height 48
click at [274, 161] on input "The dwelling is served by: A municipal sewer; An MSTS that meets [US_STATE] Rul…" at bounding box center [278, 159] width 9 height 9
checkbox input "true"
checkbox input "false"
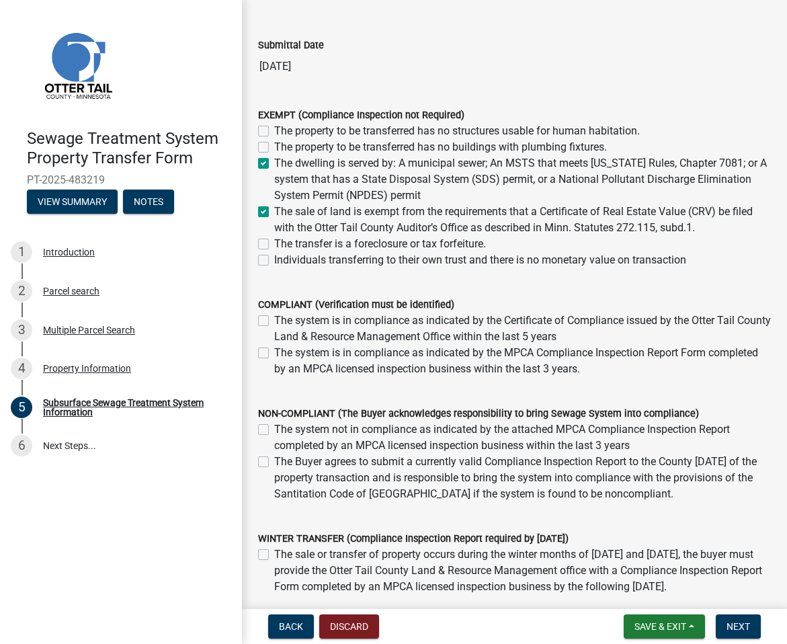
checkbox input "true"
checkbox input "false"
click at [297, 633] on button "Back" at bounding box center [291, 626] width 46 height 24
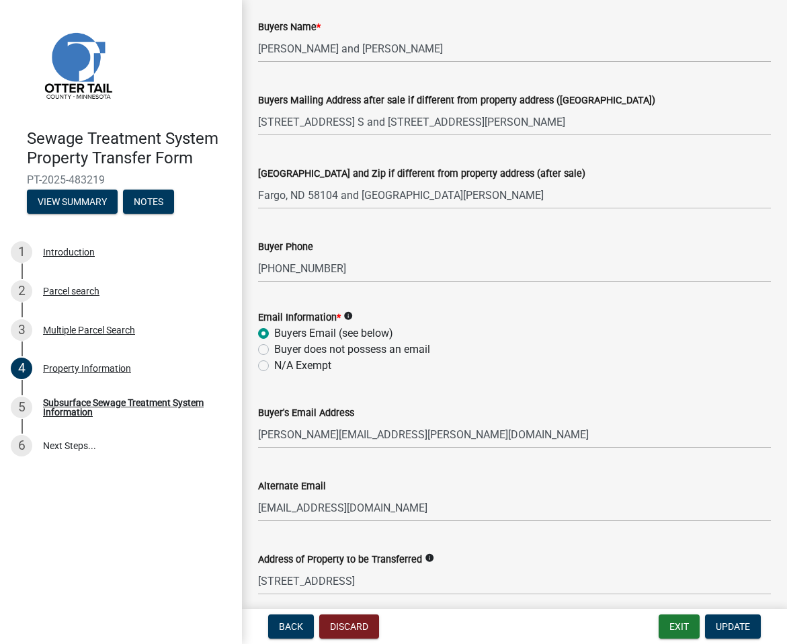
scroll to position [570, 0]
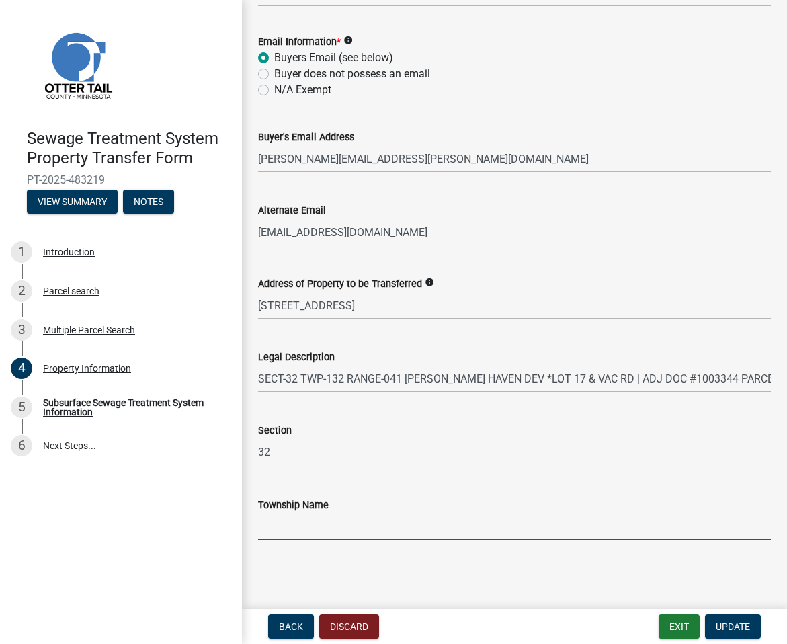
click at [353, 535] on input "Township Name" at bounding box center [514, 527] width 513 height 28
type input "Tordenskjold"
click at [727, 625] on span "Update" at bounding box center [732, 626] width 34 height 11
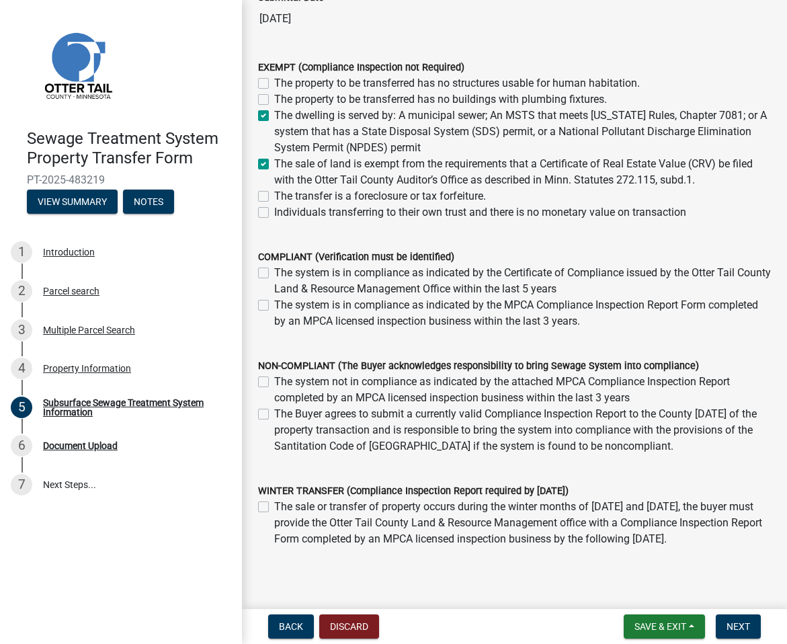
scroll to position [167, 0]
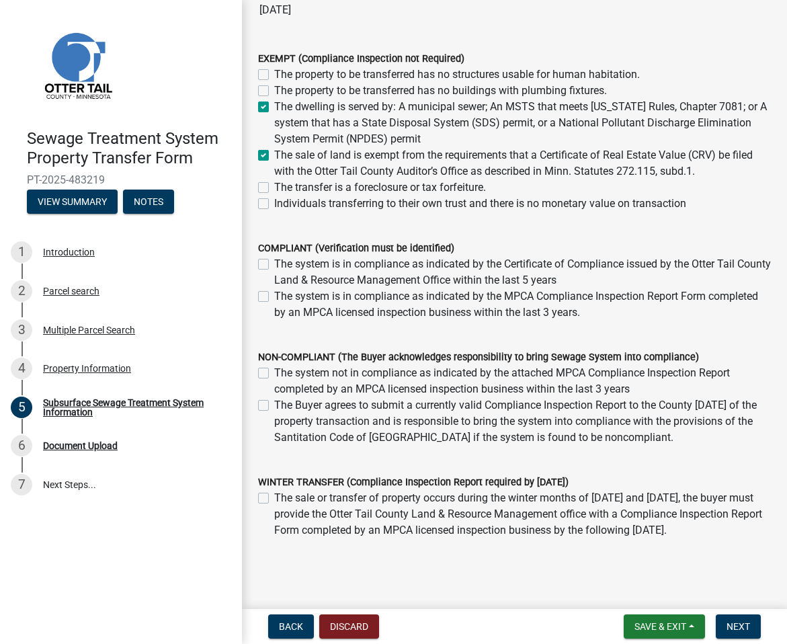
click at [274, 296] on label "The system is in compliance as indicated by the MPCA Compliance Inspection Repo…" at bounding box center [522, 304] width 496 height 32
click at [274, 296] on input "The system is in compliance as indicated by the MPCA Compliance Inspection Repo…" at bounding box center [278, 292] width 9 height 9
checkbox input "true"
checkbox input "false"
checkbox input "true"
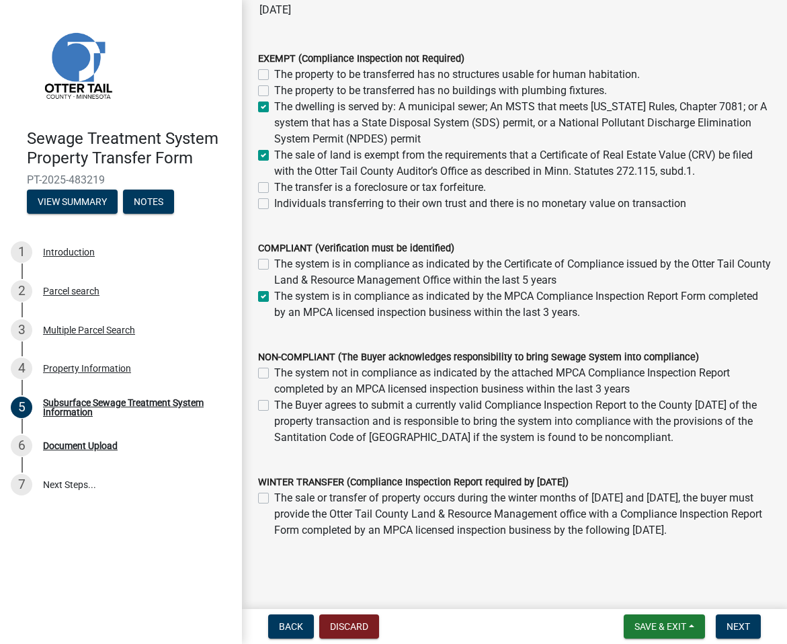
click at [274, 106] on label "The dwelling is served by: A municipal sewer; An MSTS that meets [US_STATE] Rul…" at bounding box center [522, 123] width 496 height 48
click at [274, 106] on input "The dwelling is served by: A municipal sewer; An MSTS that meets [US_STATE] Rul…" at bounding box center [278, 103] width 9 height 9
checkbox input "false"
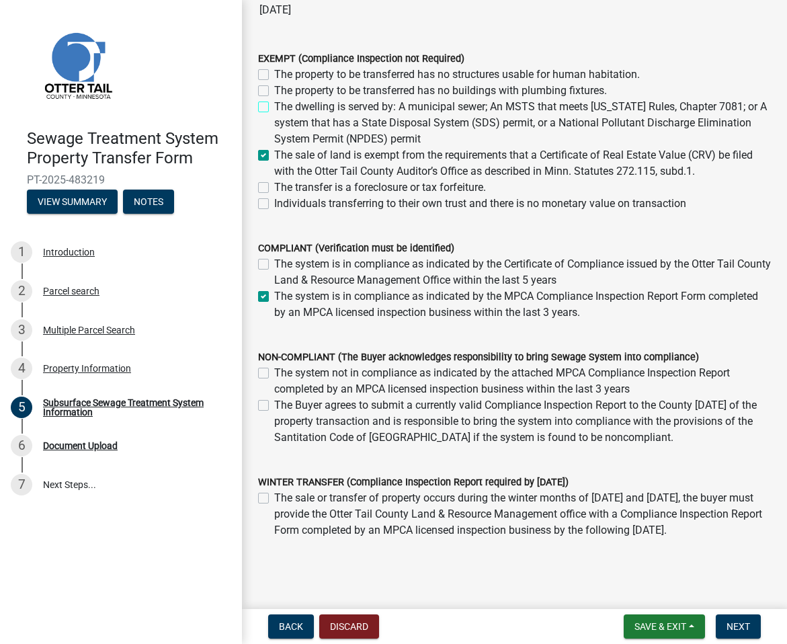
checkbox input "false"
checkbox input "true"
checkbox input "false"
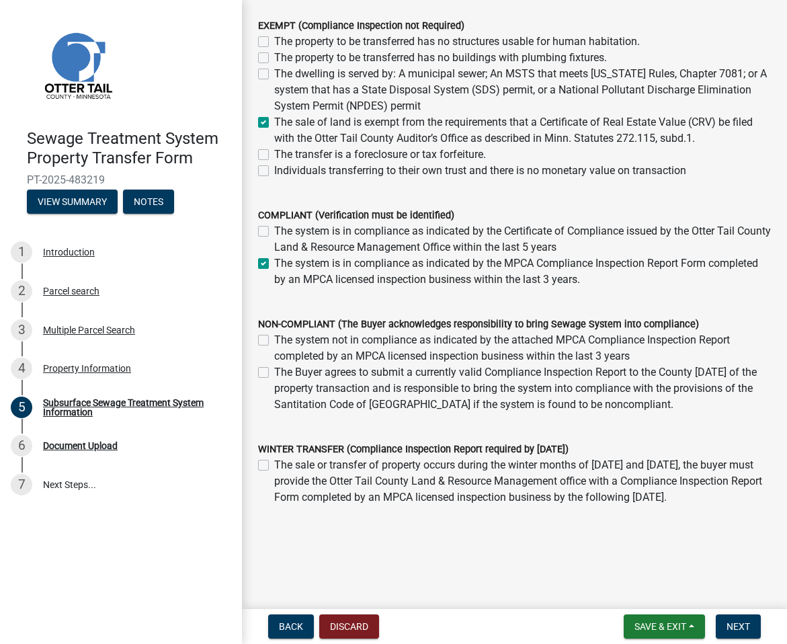
scroll to position [226, 0]
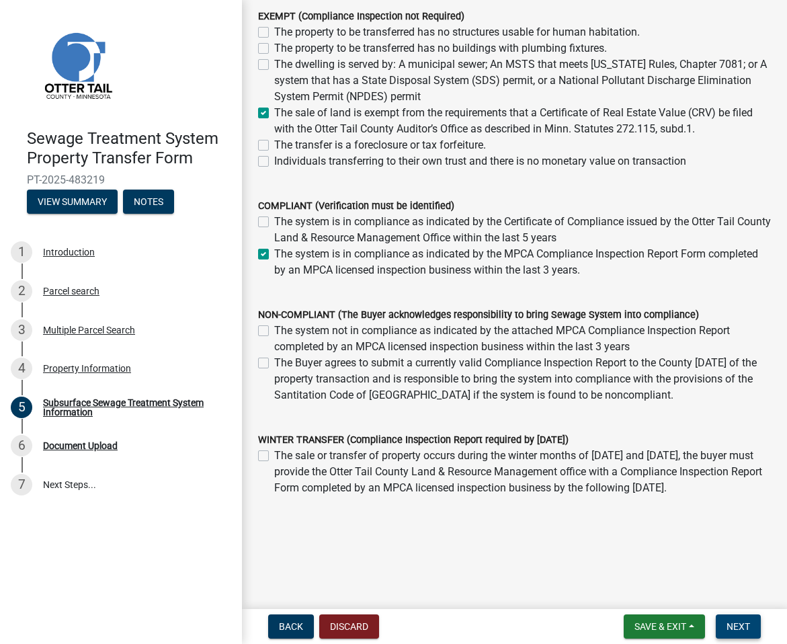
click at [752, 623] on button "Next" at bounding box center [737, 626] width 45 height 24
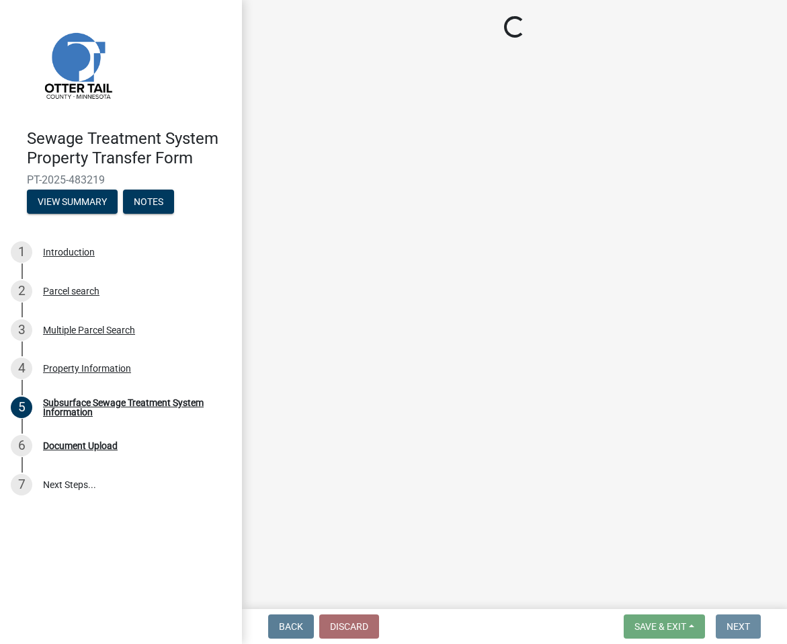
scroll to position [0, 0]
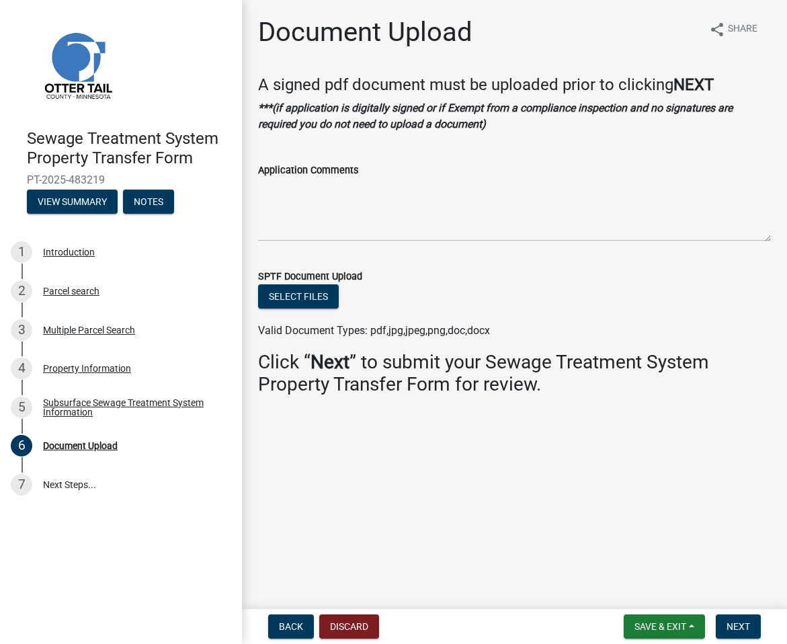
click at [290, 639] on nav "Back Discard Save & Exit Save Save & Exit Next" at bounding box center [514, 626] width 545 height 35
click at [287, 630] on span "Back" at bounding box center [291, 626] width 24 height 11
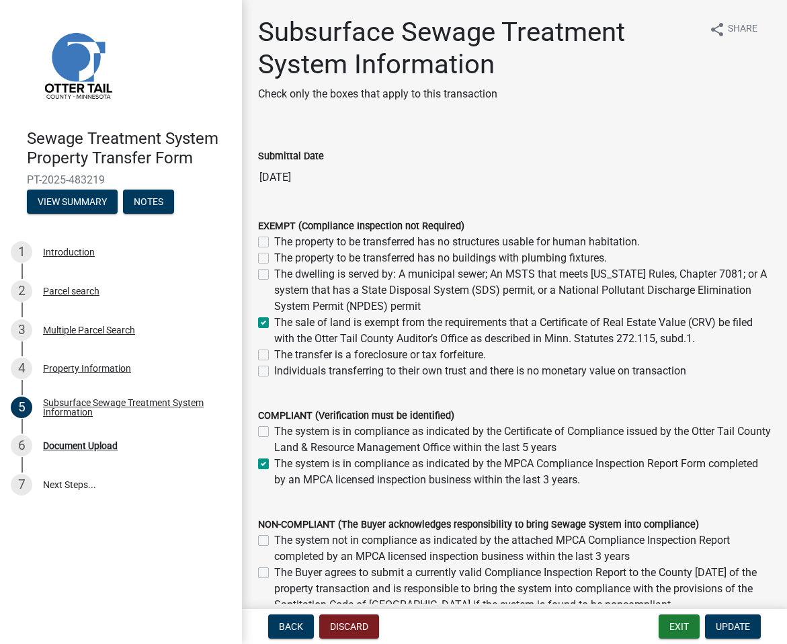
click at [274, 463] on label "The system is in compliance as indicated by the MPCA Compliance Inspection Repo…" at bounding box center [522, 471] width 496 height 32
click at [274, 463] on input "The system is in compliance as indicated by the MPCA Compliance Inspection Repo…" at bounding box center [278, 459] width 9 height 9
checkbox input "false"
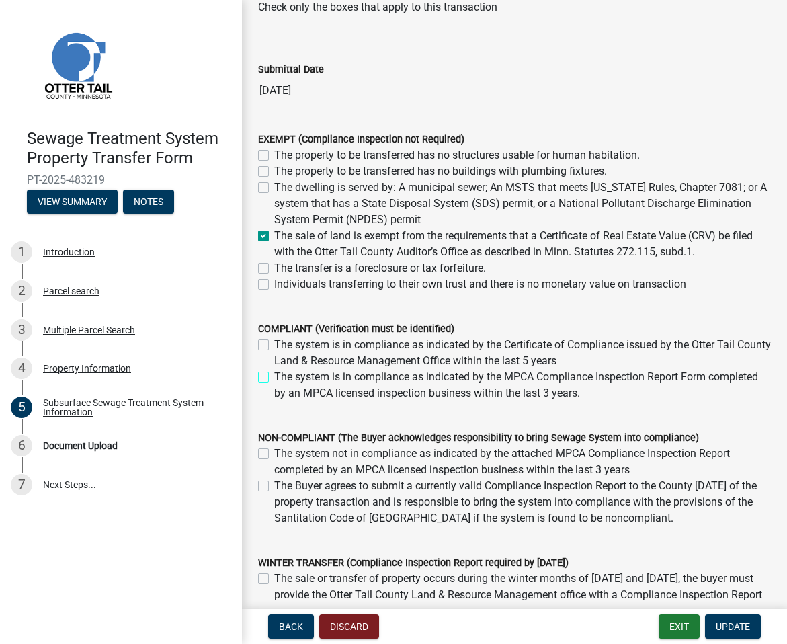
scroll to position [151, 0]
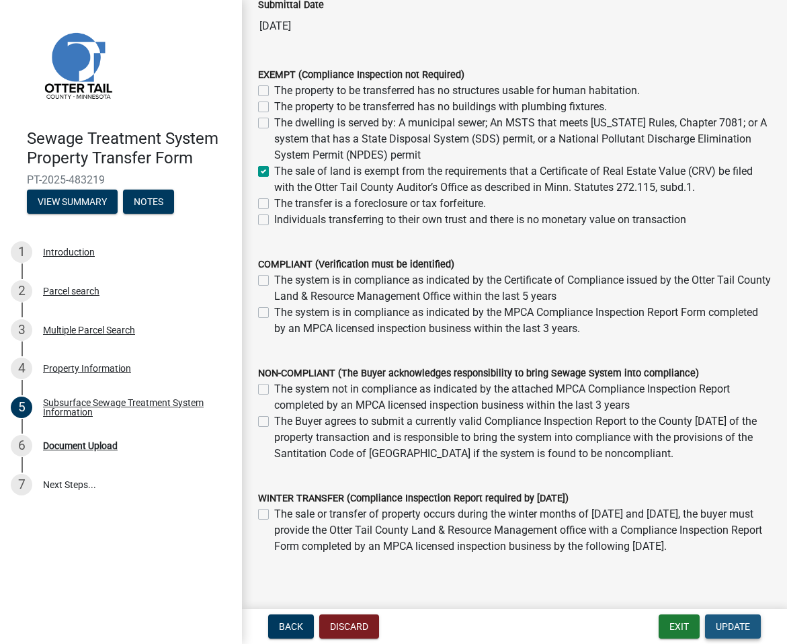
click at [715, 626] on span "Update" at bounding box center [732, 626] width 34 height 11
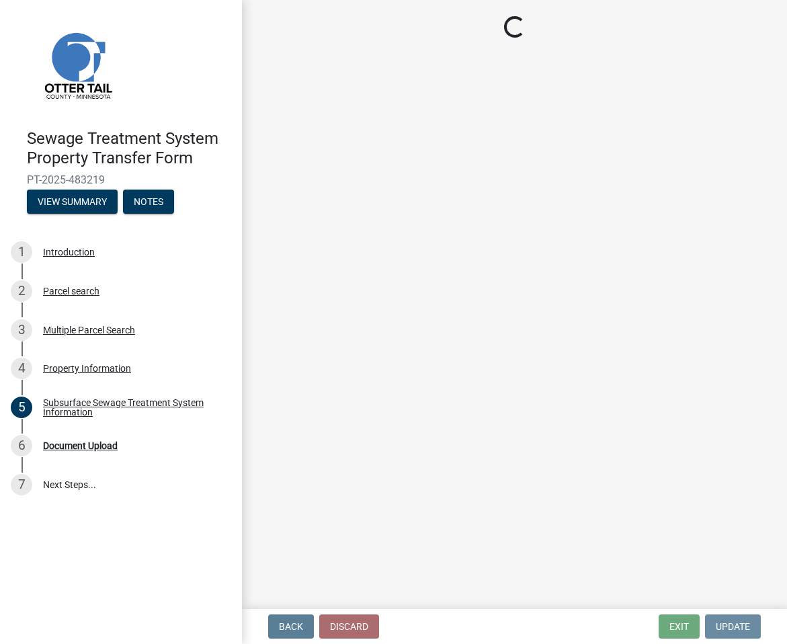
scroll to position [0, 0]
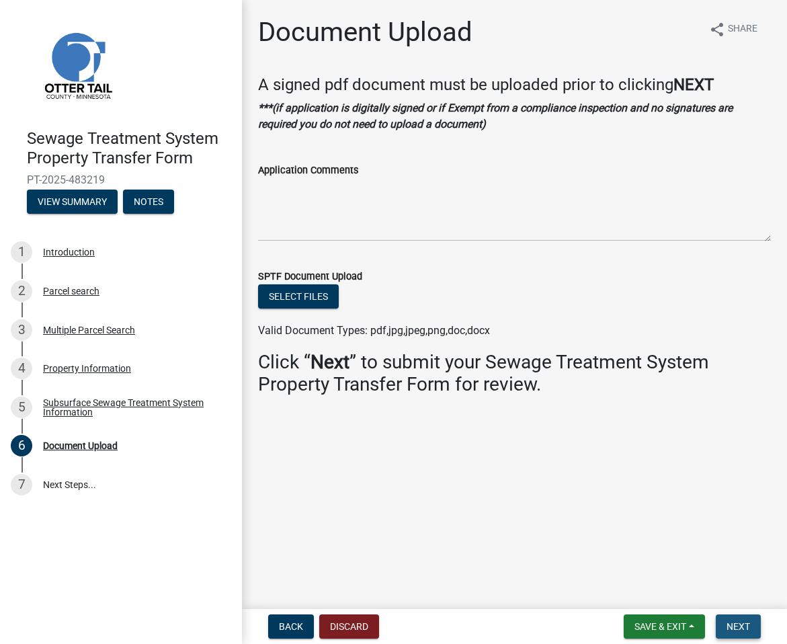
click at [723, 625] on button "Next" at bounding box center [737, 626] width 45 height 24
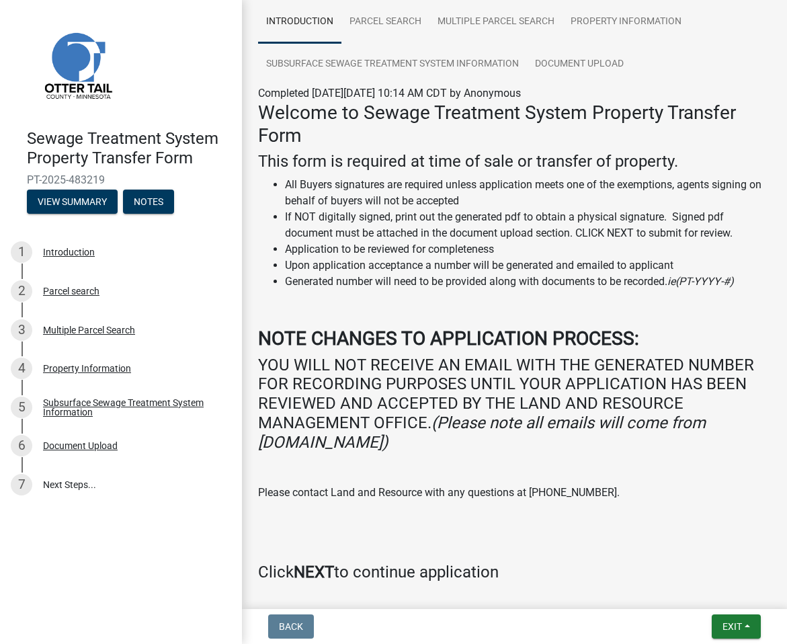
scroll to position [95, 0]
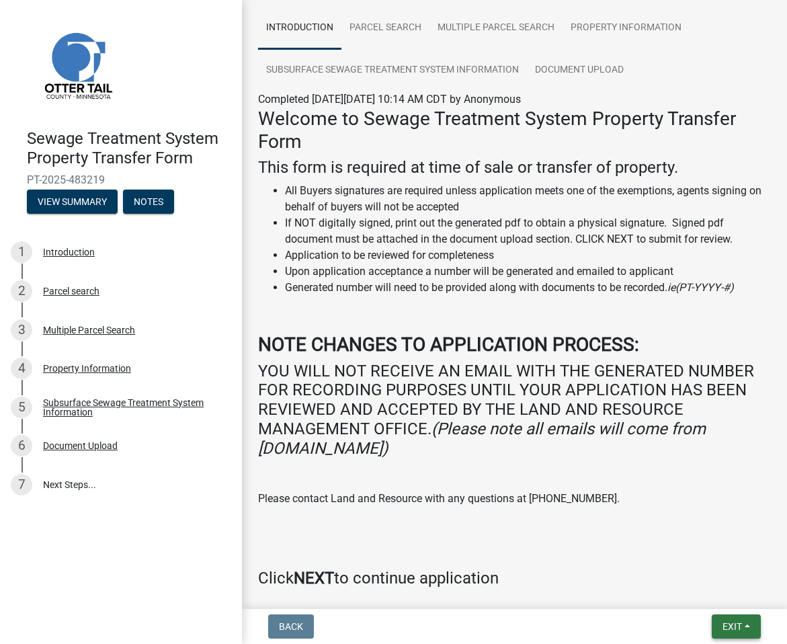
click at [718, 625] on button "Exit" at bounding box center [735, 626] width 49 height 24
click at [715, 588] on button "Save & Exit" at bounding box center [707, 591] width 107 height 32
